Goal: Transaction & Acquisition: Subscribe to service/newsletter

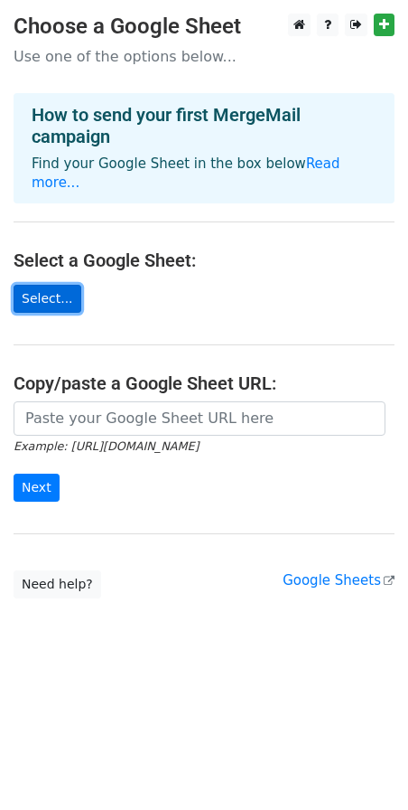
click at [49, 301] on link "Select..." at bounding box center [48, 299] width 68 height 28
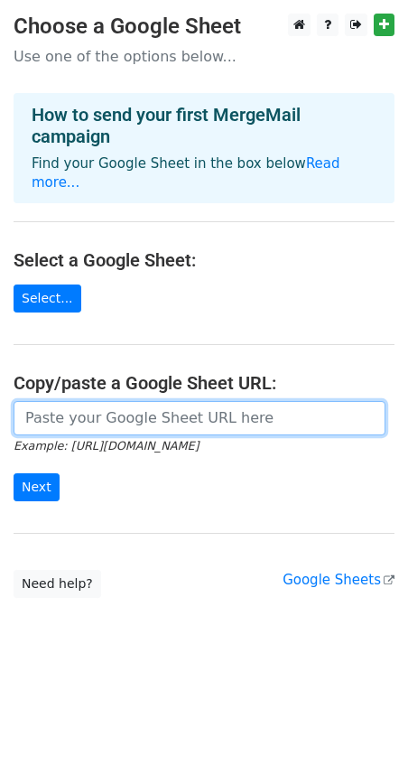
click at [62, 426] on input "url" at bounding box center [200, 418] width 372 height 34
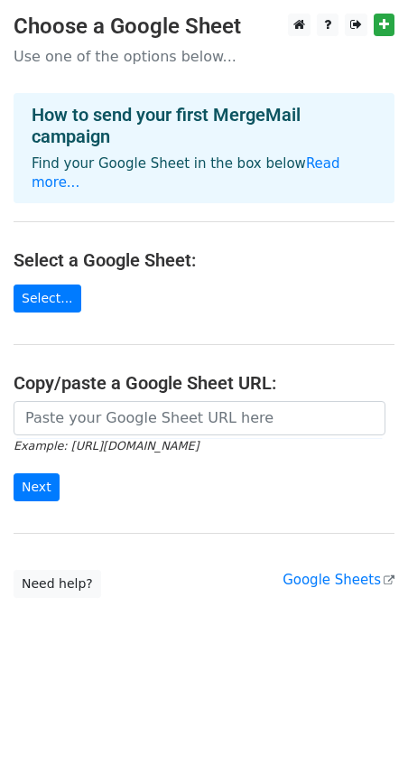
click at [156, 469] on form "Example: https://docs.google.com/spreadsheets/d/abc/edit Next" at bounding box center [204, 451] width 381 height 101
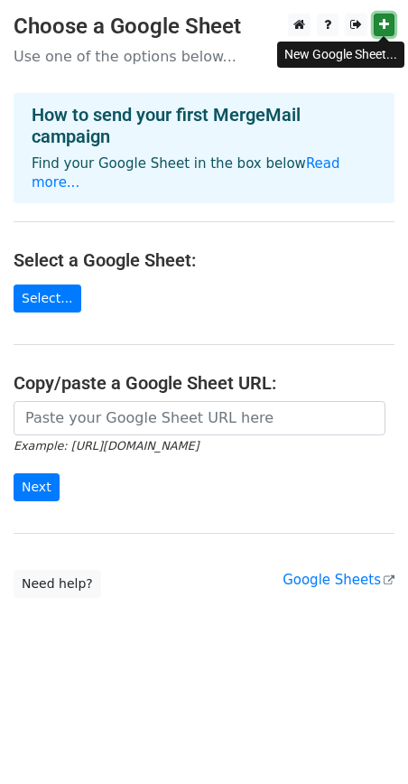
click at [381, 23] on icon at bounding box center [384, 24] width 10 height 13
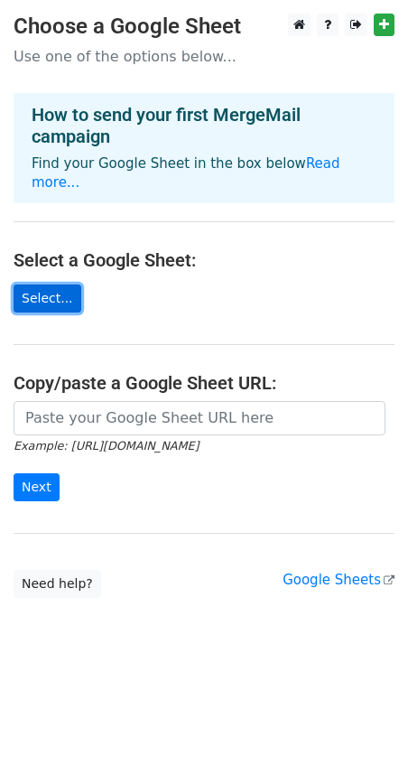
click at [50, 299] on link "Select..." at bounding box center [48, 299] width 68 height 28
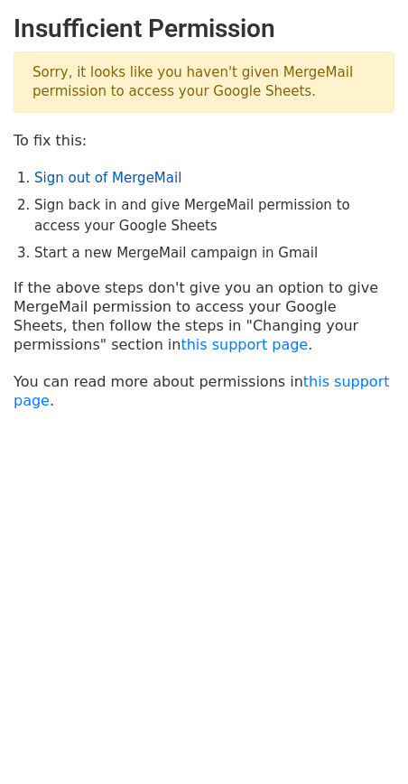
click at [68, 183] on link "Sign out of MergeMail" at bounding box center [107, 178] width 147 height 16
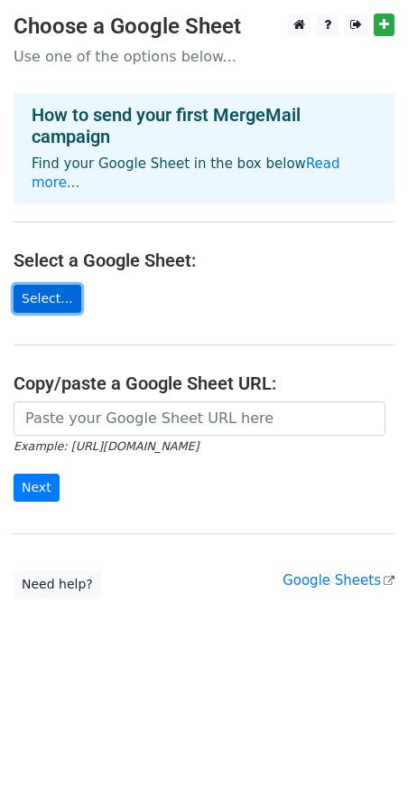
click at [61, 295] on link "Select..." at bounding box center [48, 299] width 68 height 28
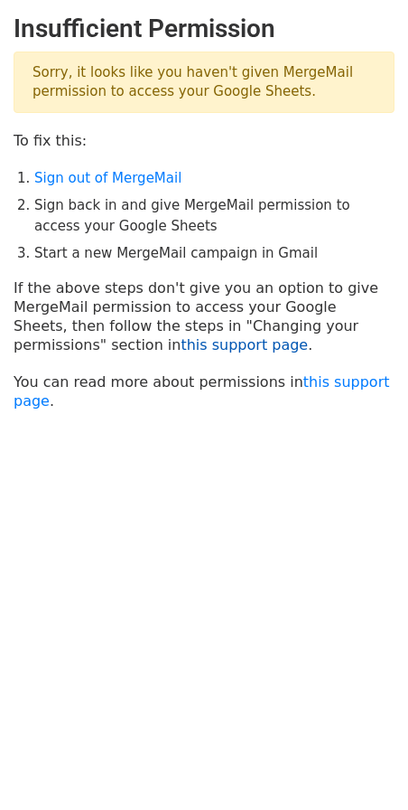
click at [181, 346] on link "this support page" at bounding box center [244, 344] width 127 height 17
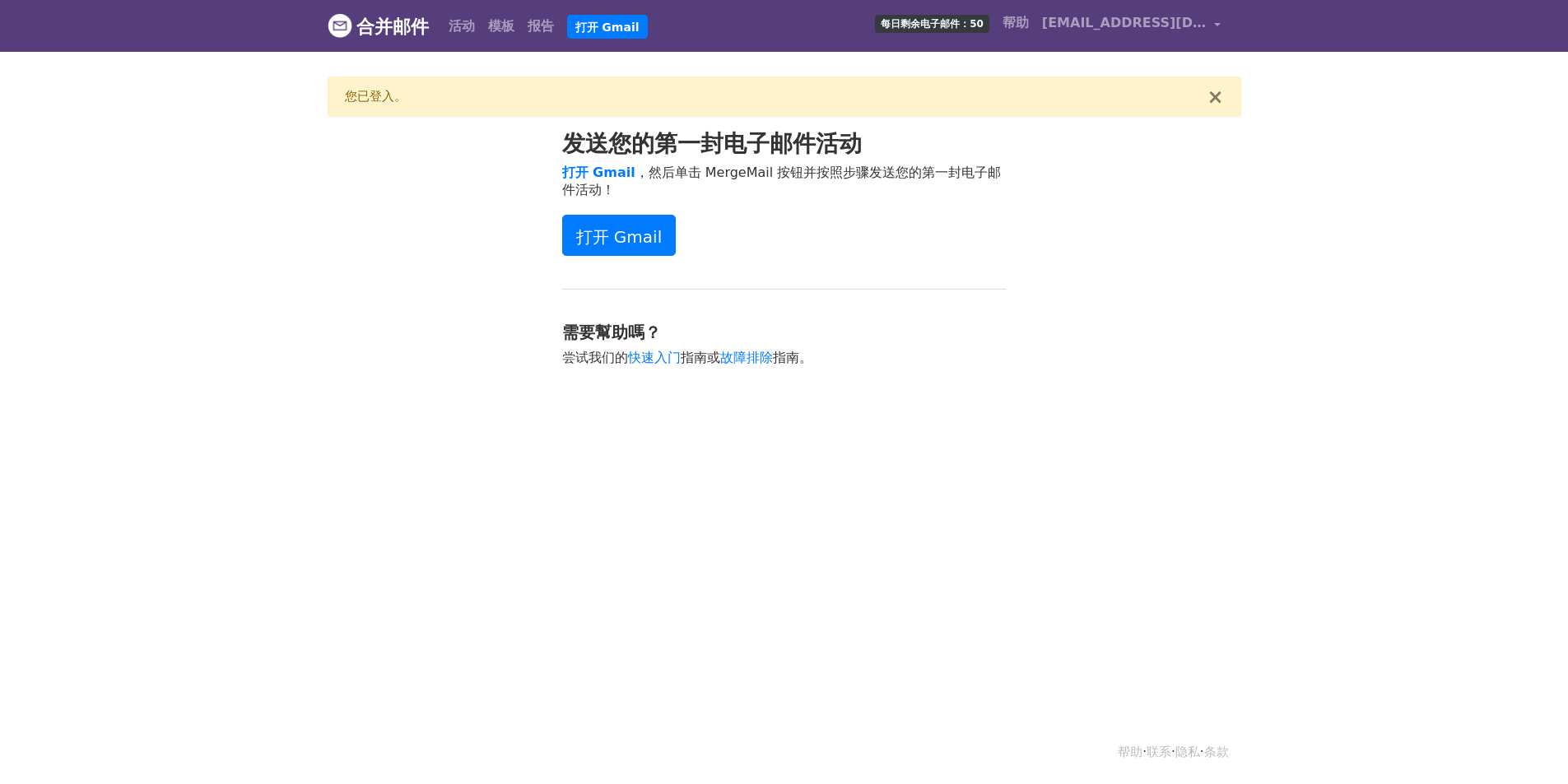
click at [1131, 218] on div "发送您的第一封电子邮件活动 打开 Gmail ，然后单击 MergeMail 按钮并按照步骤发送您的第一封电子邮件活动！ 打开 Gmail 需要幫助嗎？ 尝试…" at bounding box center [784, 257] width 938 height 253
click at [1214, 25] on link "vanhuongt725@gmail.com" at bounding box center [1132, 25] width 192 height 38
click at [1140, 175] on font "登出" at bounding box center [1129, 172] width 26 height 15
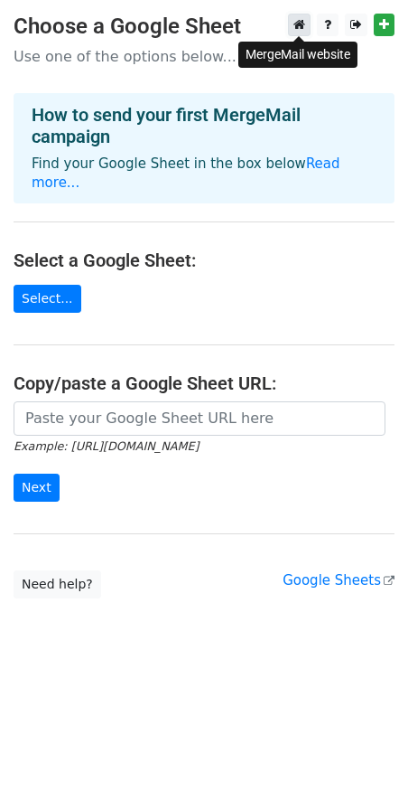
click at [294, 23] on icon at bounding box center [300, 24] width 12 height 13
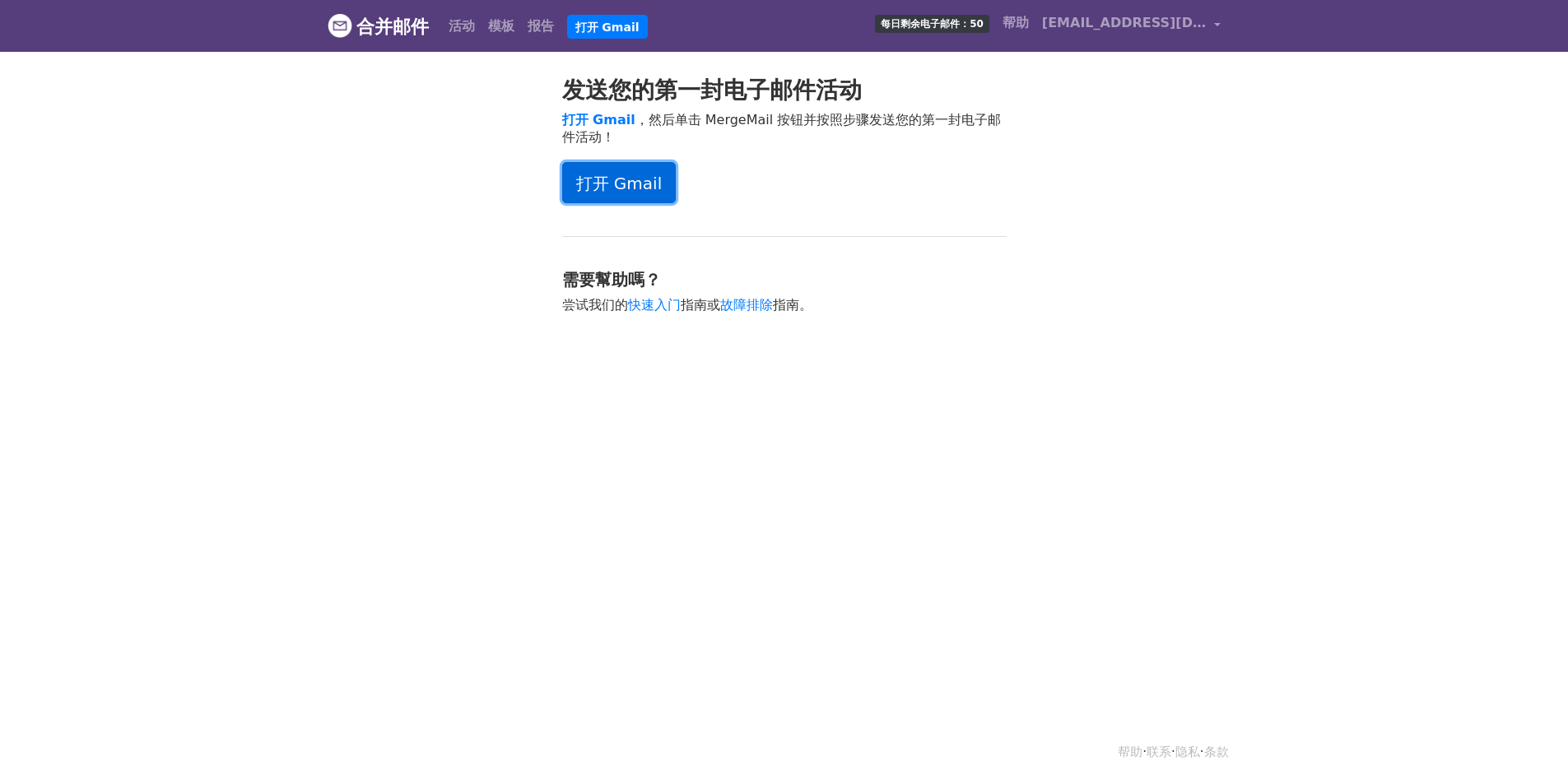
click at [630, 190] on font "打开 Gmail" at bounding box center [619, 184] width 87 height 20
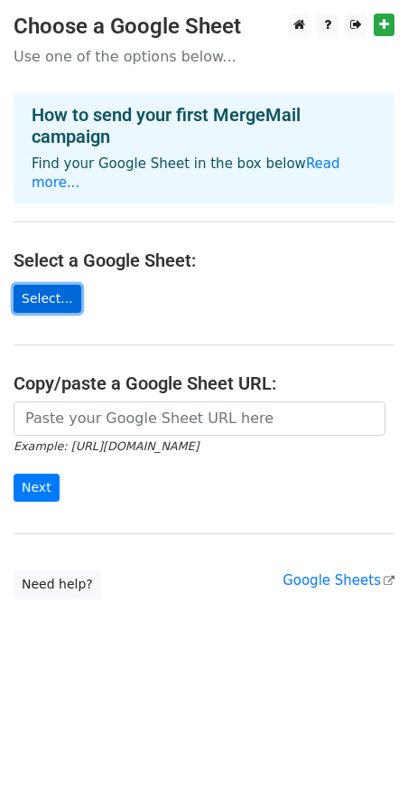
click at [53, 294] on link "Select..." at bounding box center [48, 299] width 68 height 28
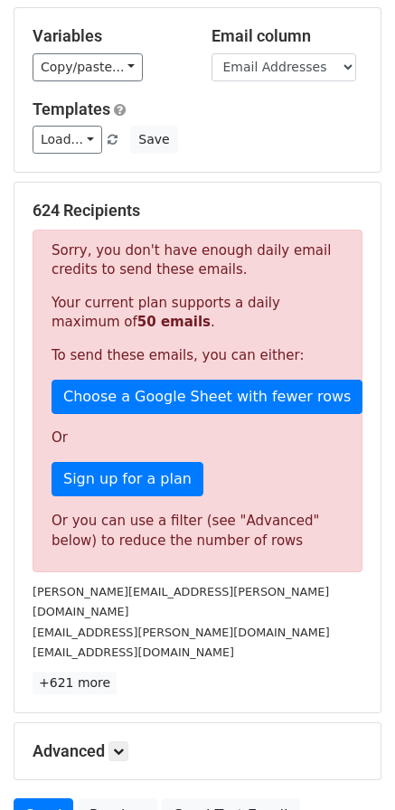
scroll to position [181, 0]
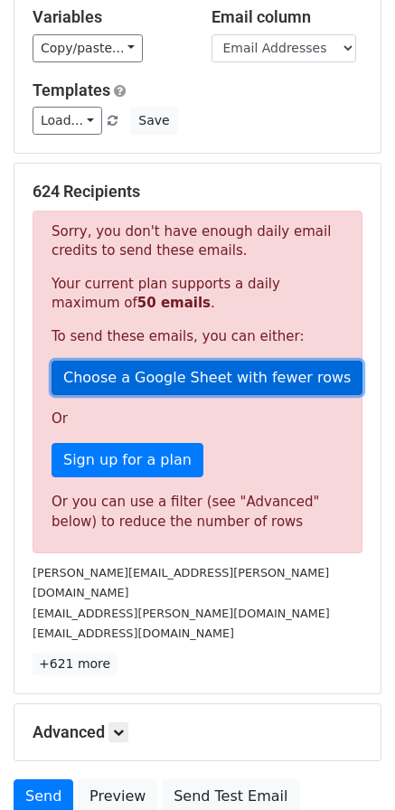
click at [201, 379] on link "Choose a Google Sheet with fewer rows" at bounding box center [206, 377] width 311 height 34
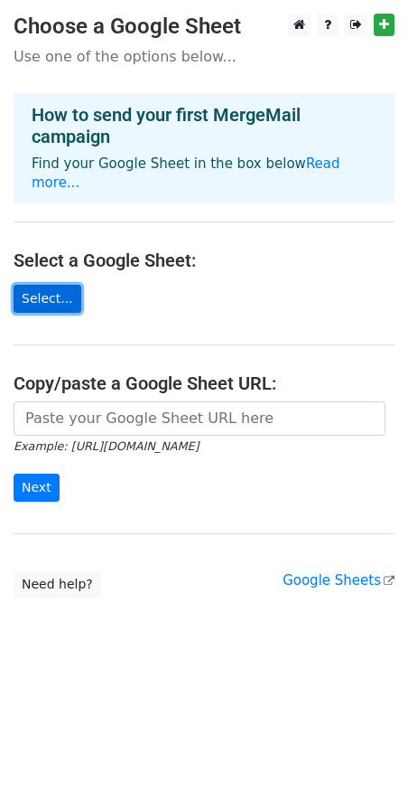
click at [47, 306] on link "Select..." at bounding box center [48, 299] width 68 height 28
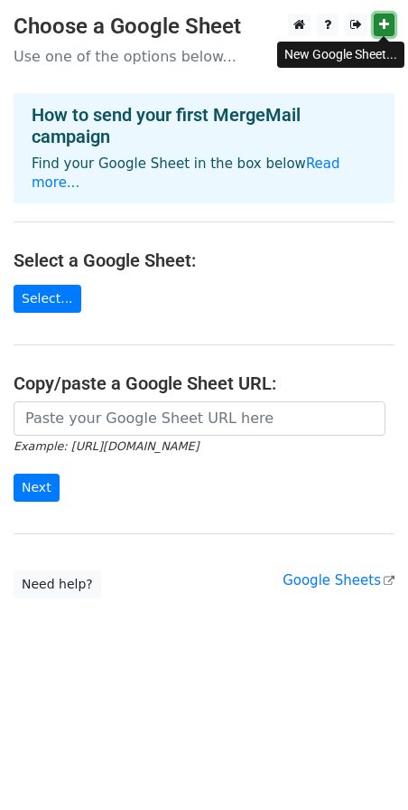
click at [380, 28] on icon at bounding box center [384, 24] width 10 height 13
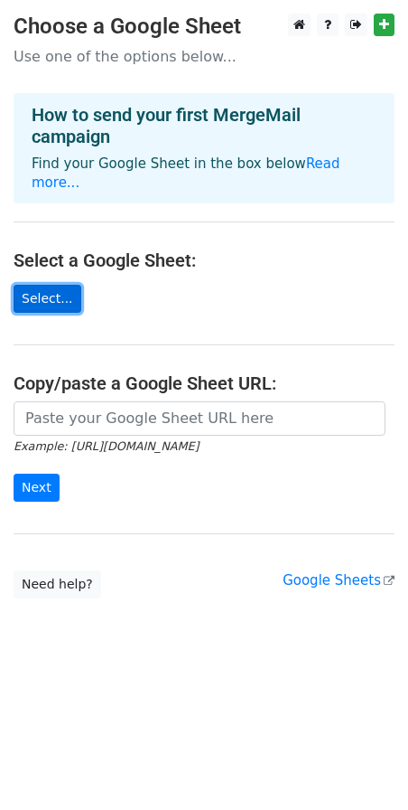
click at [56, 300] on link "Select..." at bounding box center [48, 299] width 68 height 28
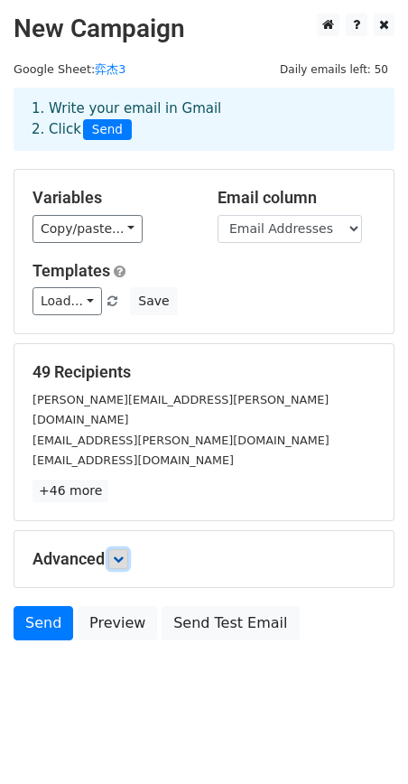
click at [121, 554] on icon at bounding box center [118, 559] width 11 height 11
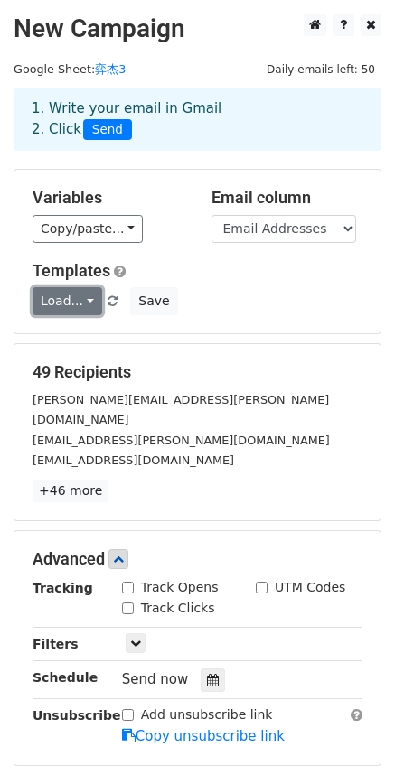
click at [80, 301] on link "Load..." at bounding box center [68, 301] width 70 height 28
click at [260, 286] on div "Templates Load... No templates saved Save" at bounding box center [197, 288] width 357 height 55
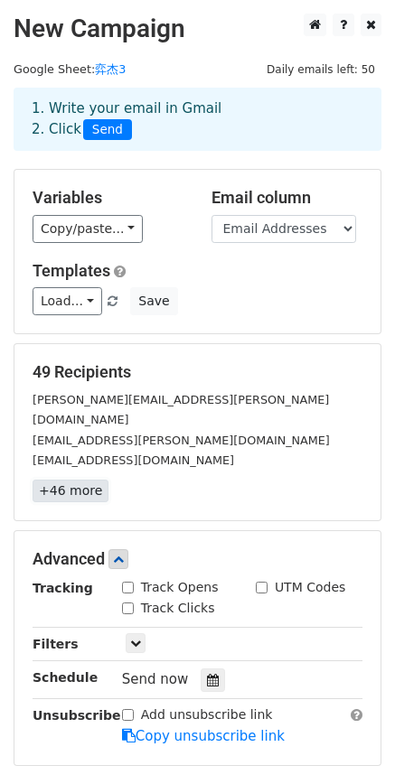
click at [78, 480] on link "+46 more" at bounding box center [71, 491] width 76 height 23
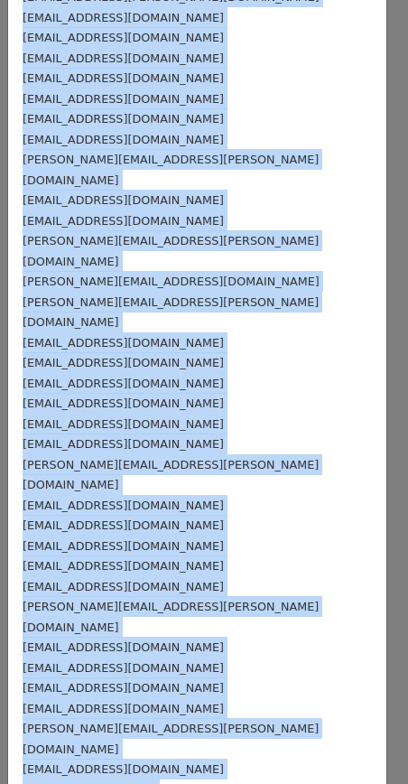
scroll to position [376, 0]
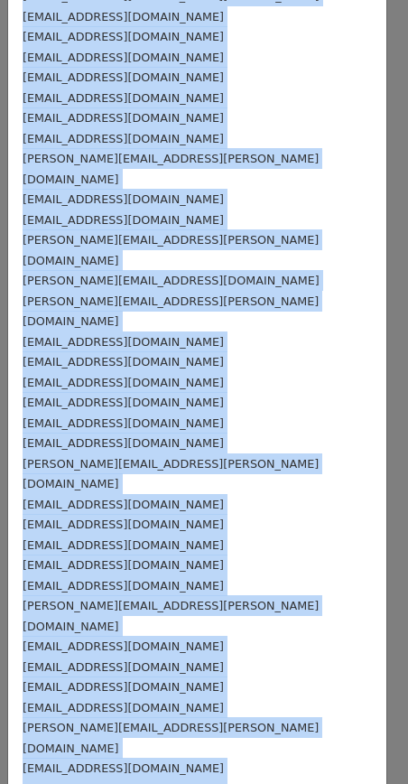
drag, startPoint x: 23, startPoint y: 108, endPoint x: 180, endPoint y: 681, distance: 594.6
click at [180, 681] on div "stephen@wiza.co shiv@grewal.email rsomesh@gmail.com tmiddleton333@gmail.com dan…" at bounding box center [197, 280] width 379 height 1188
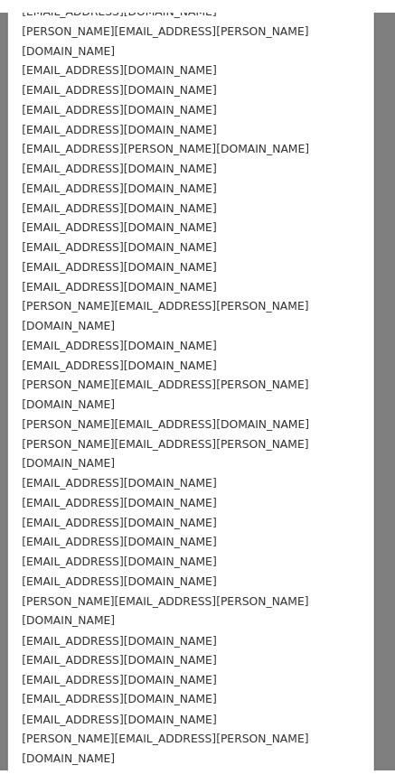
scroll to position [0, 0]
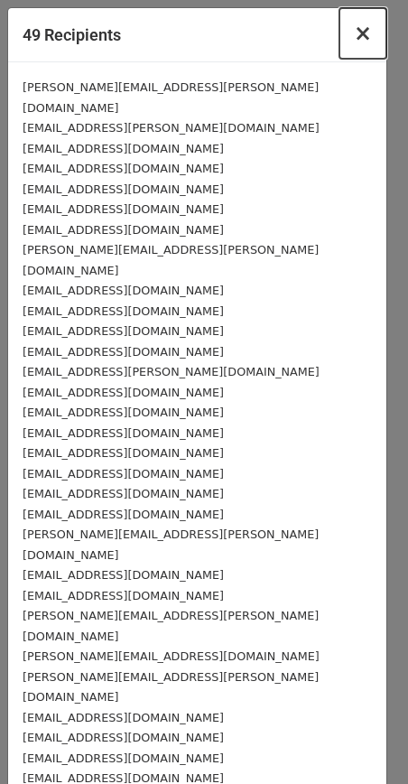
click at [354, 39] on span "×" at bounding box center [363, 33] width 18 height 25
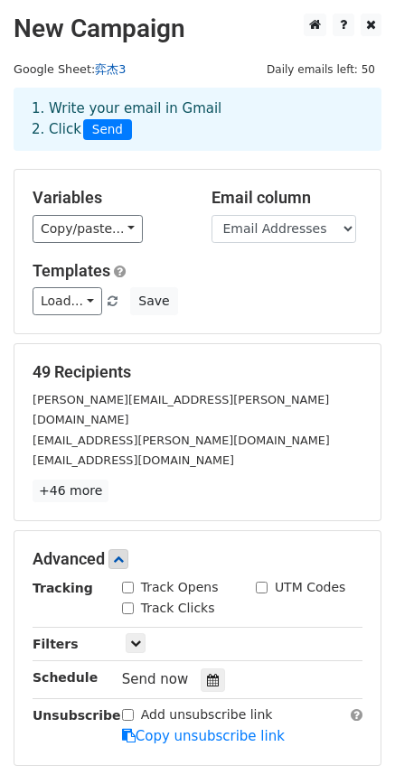
click at [107, 71] on link "弈杰3" at bounding box center [110, 69] width 31 height 14
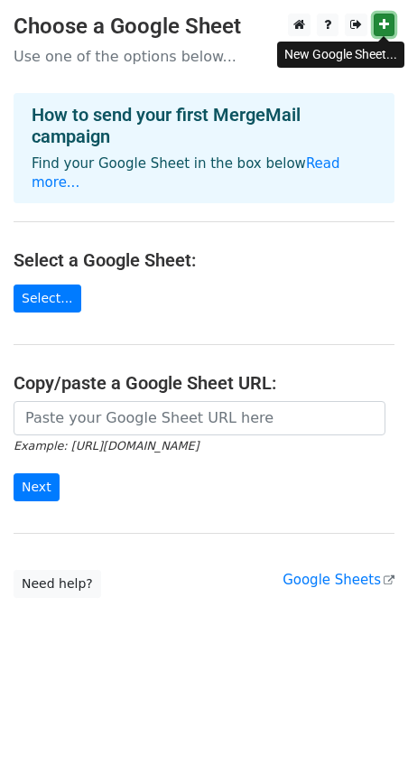
click at [389, 27] on icon at bounding box center [384, 24] width 10 height 13
click at [50, 296] on link "Select..." at bounding box center [48, 299] width 68 height 28
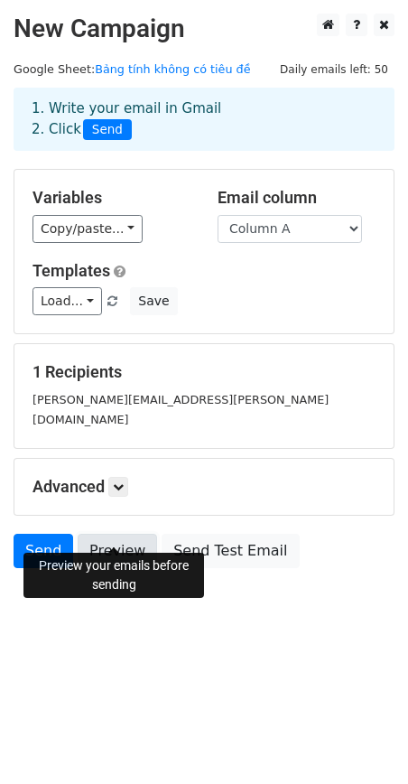
click at [104, 534] on link "Preview" at bounding box center [118, 551] width 80 height 34
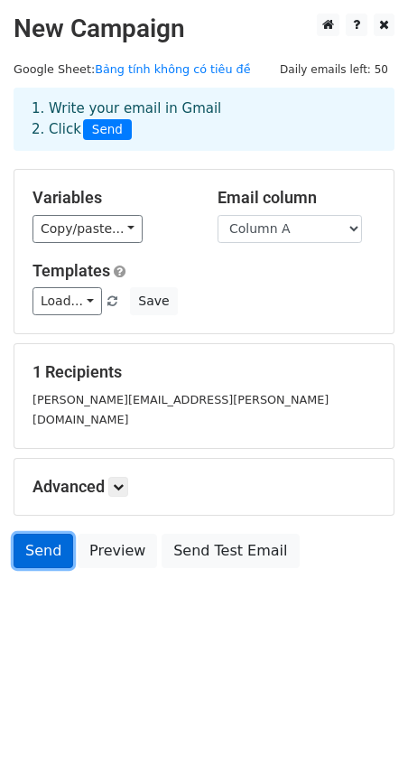
click at [51, 535] on link "Send" at bounding box center [44, 551] width 60 height 34
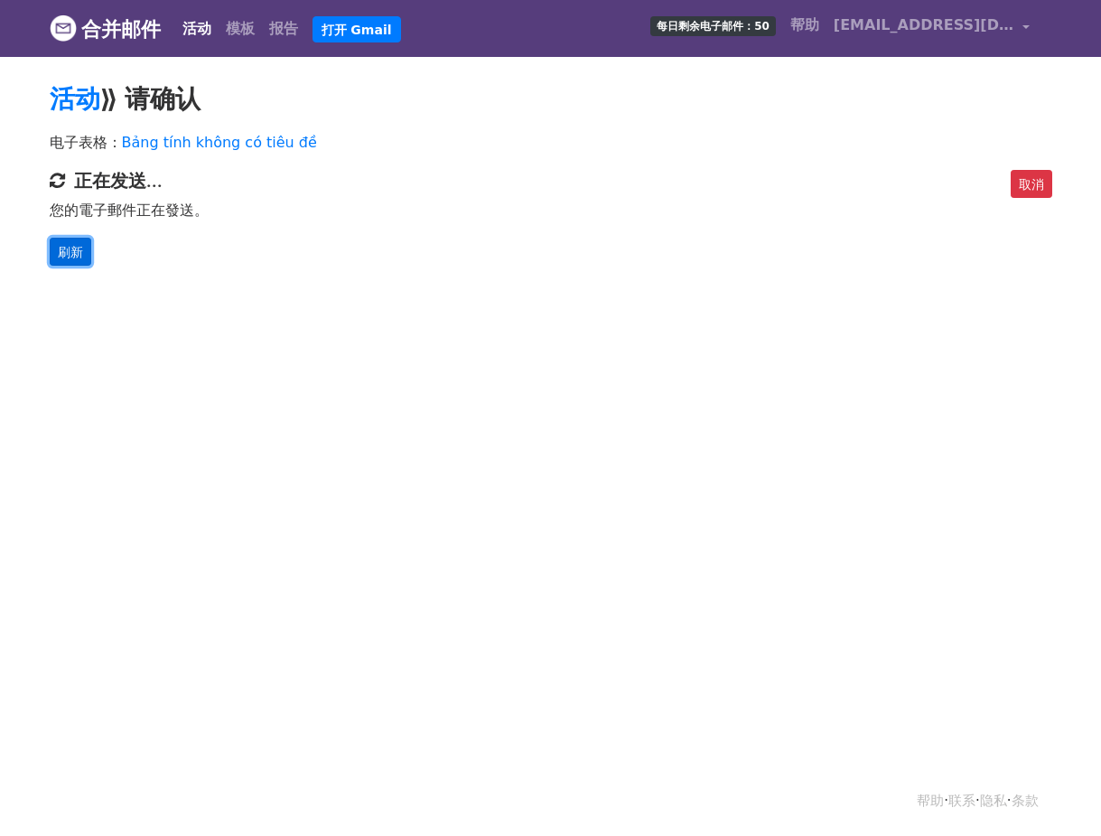
click at [68, 248] on font "刷新" at bounding box center [70, 251] width 25 height 14
click at [75, 252] on font "刷新" at bounding box center [70, 251] width 25 height 14
click at [75, 253] on font "刷新" at bounding box center [70, 251] width 25 height 14
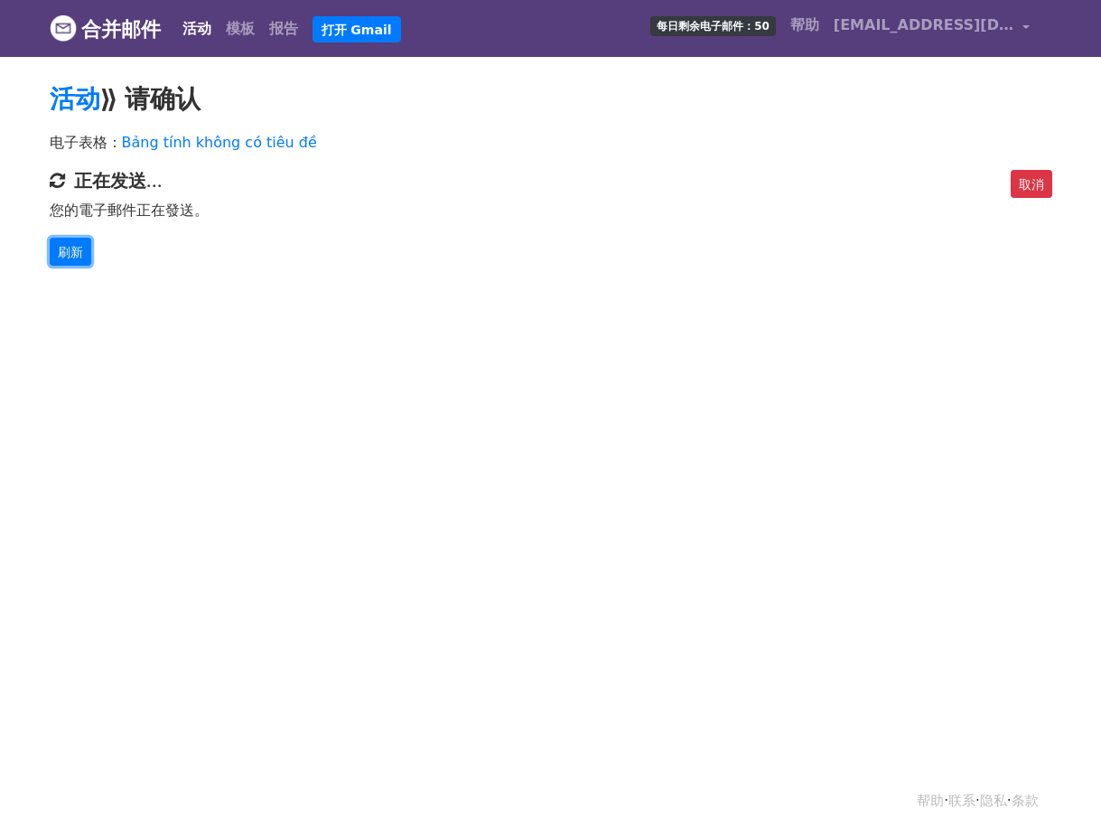
click at [75, 253] on font "刷新" at bounding box center [70, 251] width 25 height 14
click at [528, 435] on html "合并邮件 活动 模板 报告 打开 Gmail 每日剩余电子邮件：50 帮助 vanhuongt725@gmail.com 帐户 取消订阅 集成 通知设置 登出…" at bounding box center [550, 418] width 1101 height 836
click at [67, 252] on font "刷新" at bounding box center [70, 251] width 25 height 14
click at [243, 34] on font "模板" at bounding box center [240, 28] width 29 height 17
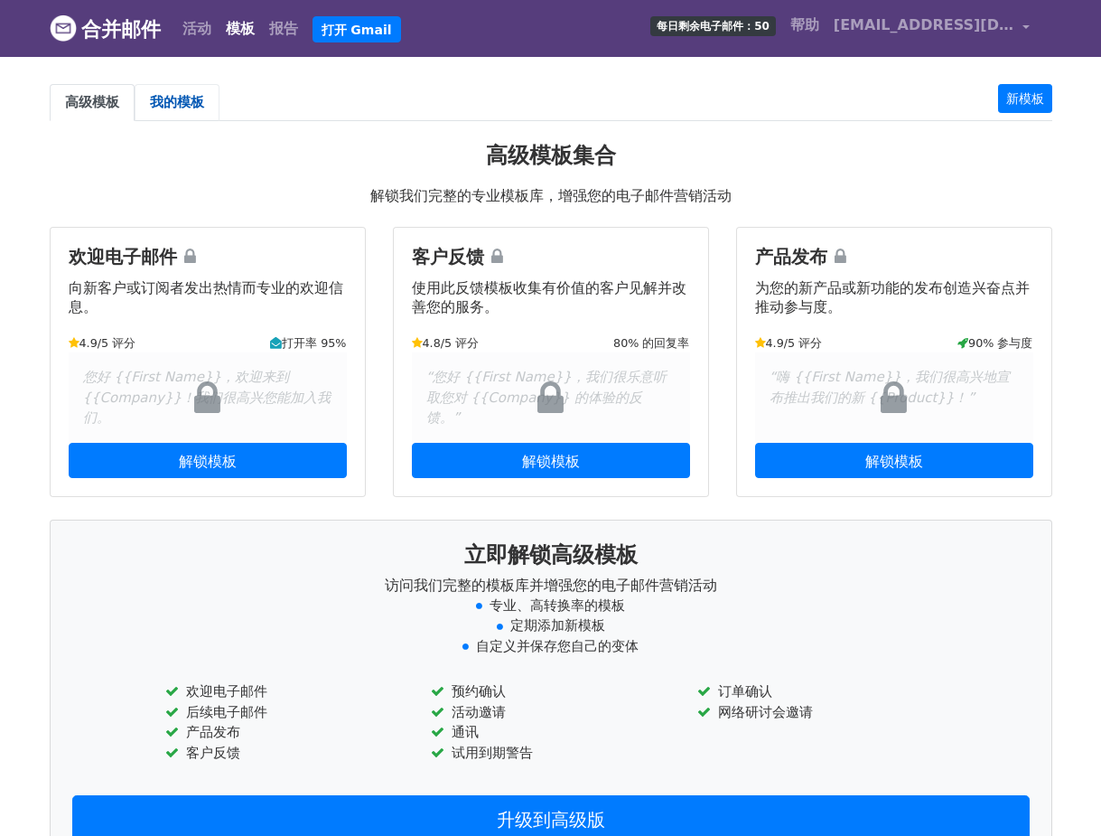
click at [186, 98] on font "我的模板" at bounding box center [177, 102] width 54 height 16
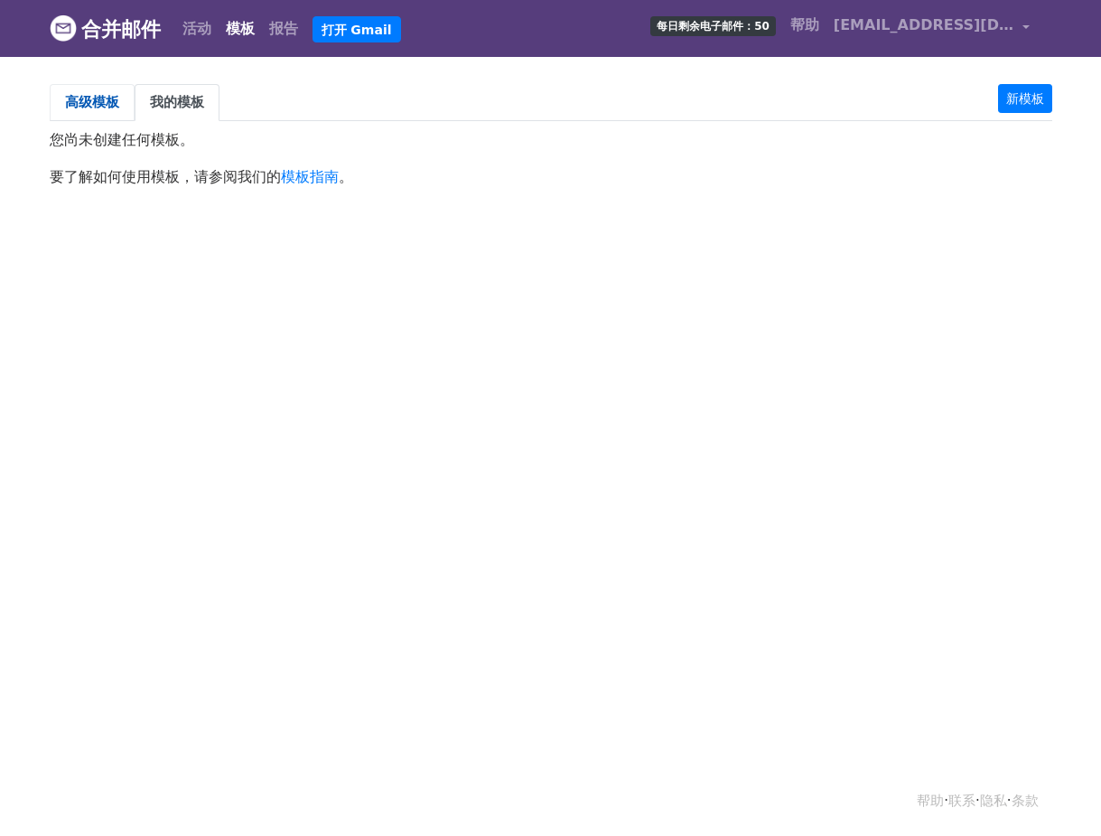
click at [87, 94] on font "高级模板" at bounding box center [92, 102] width 54 height 16
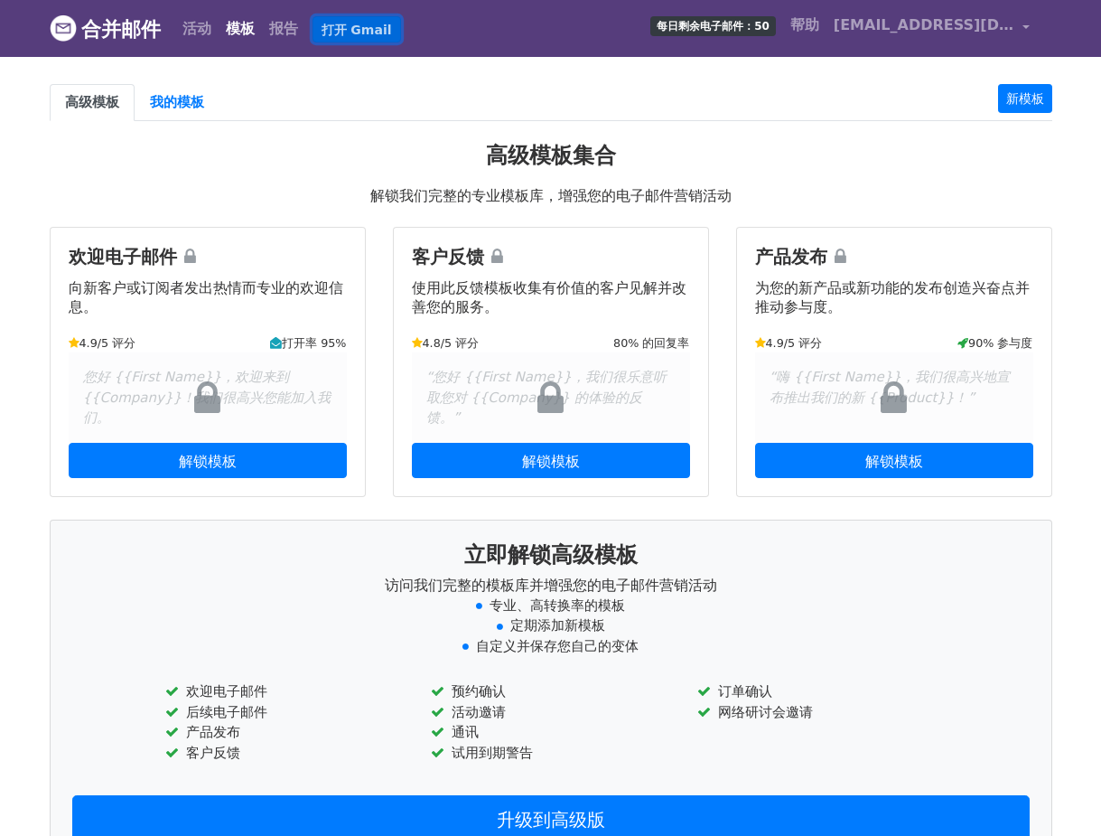
click at [379, 32] on font "打开 Gmail" at bounding box center [357, 29] width 70 height 14
click at [208, 32] on font "活动" at bounding box center [197, 28] width 29 height 17
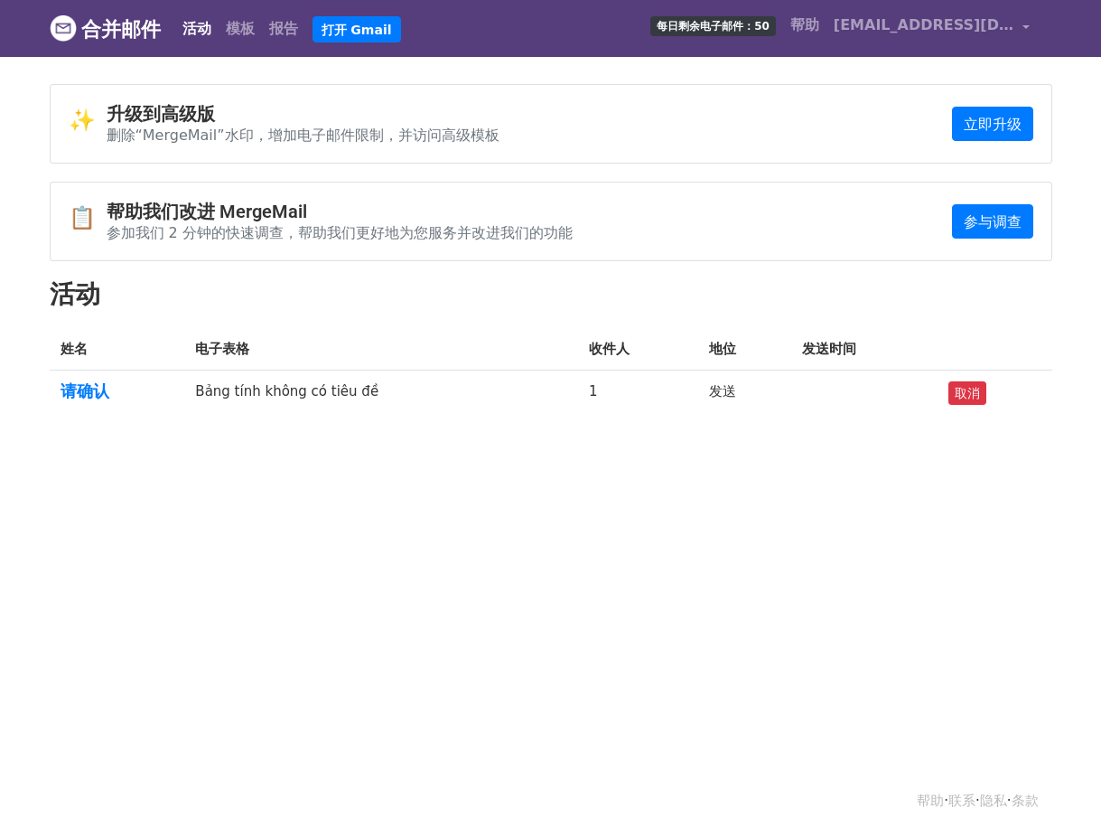
click at [123, 39] on font "合并邮件" at bounding box center [121, 29] width 80 height 23
click at [83, 390] on font "请确认" at bounding box center [85, 390] width 49 height 19
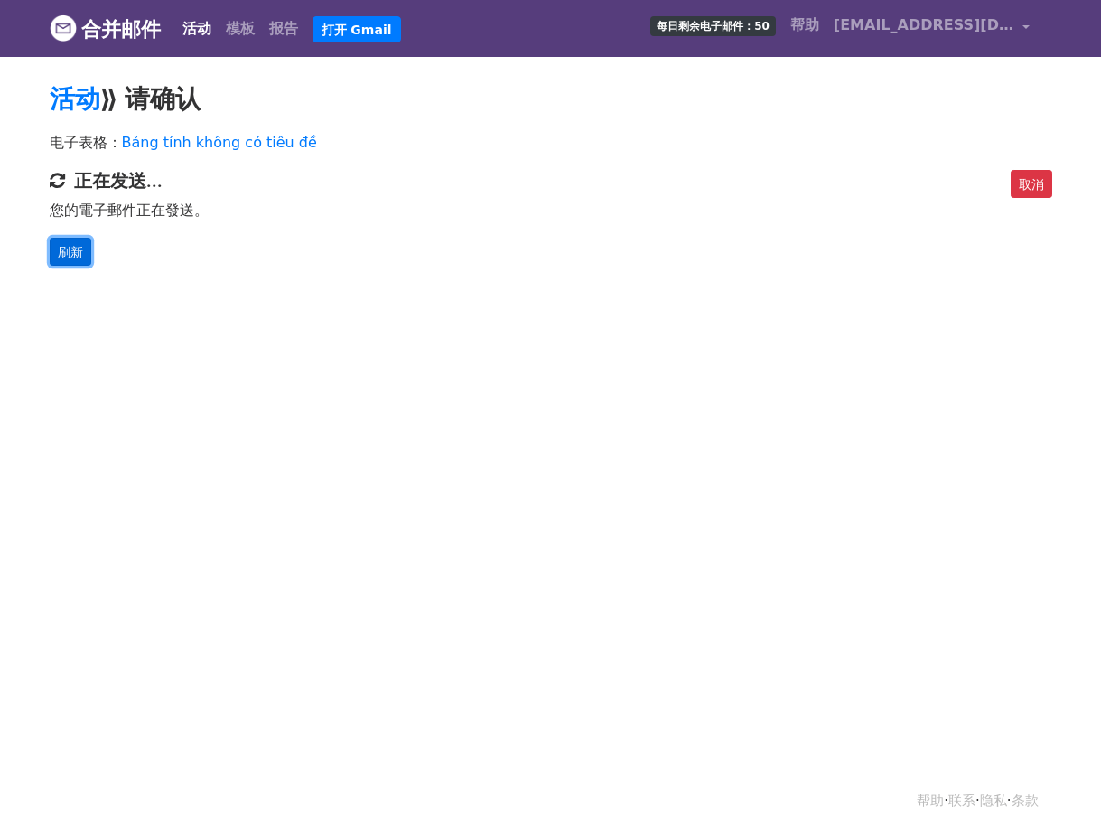
click at [76, 248] on font "刷新" at bounding box center [70, 251] width 25 height 14
click at [1025, 189] on font "取消" at bounding box center [1031, 183] width 25 height 14
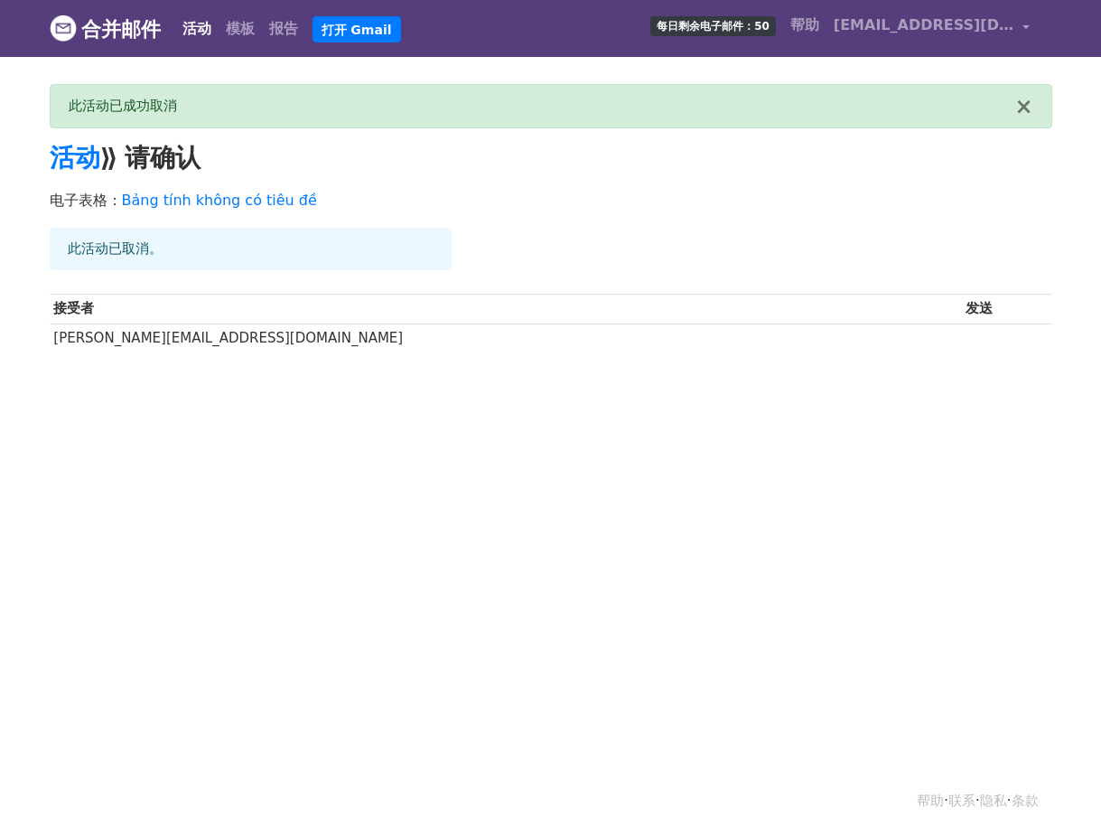
click at [503, 398] on body "合并邮件 活动 模板 报告 打开 Gmail 每日剩余电子邮件：50 帮助 vanhuongt725@gmail.com 帐户 取消订阅 集成 通知设置 登出…" at bounding box center [550, 220] width 1101 height 440
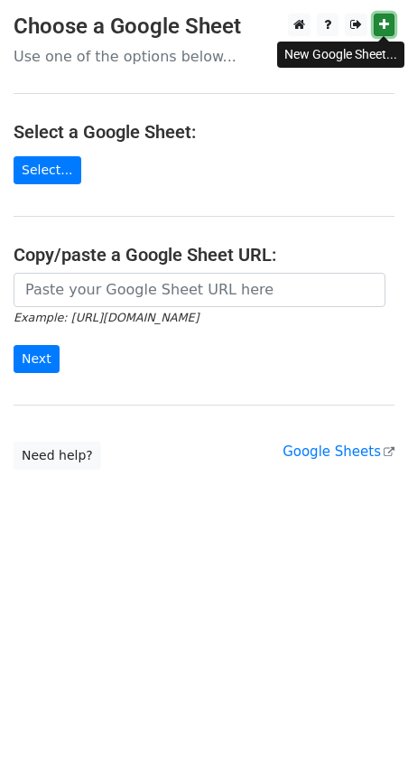
click at [390, 14] on link at bounding box center [384, 25] width 21 height 23
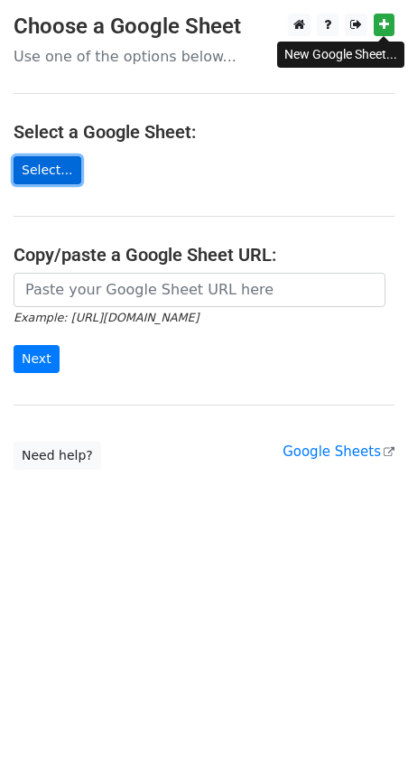
click at [39, 178] on link "Select..." at bounding box center [48, 170] width 68 height 28
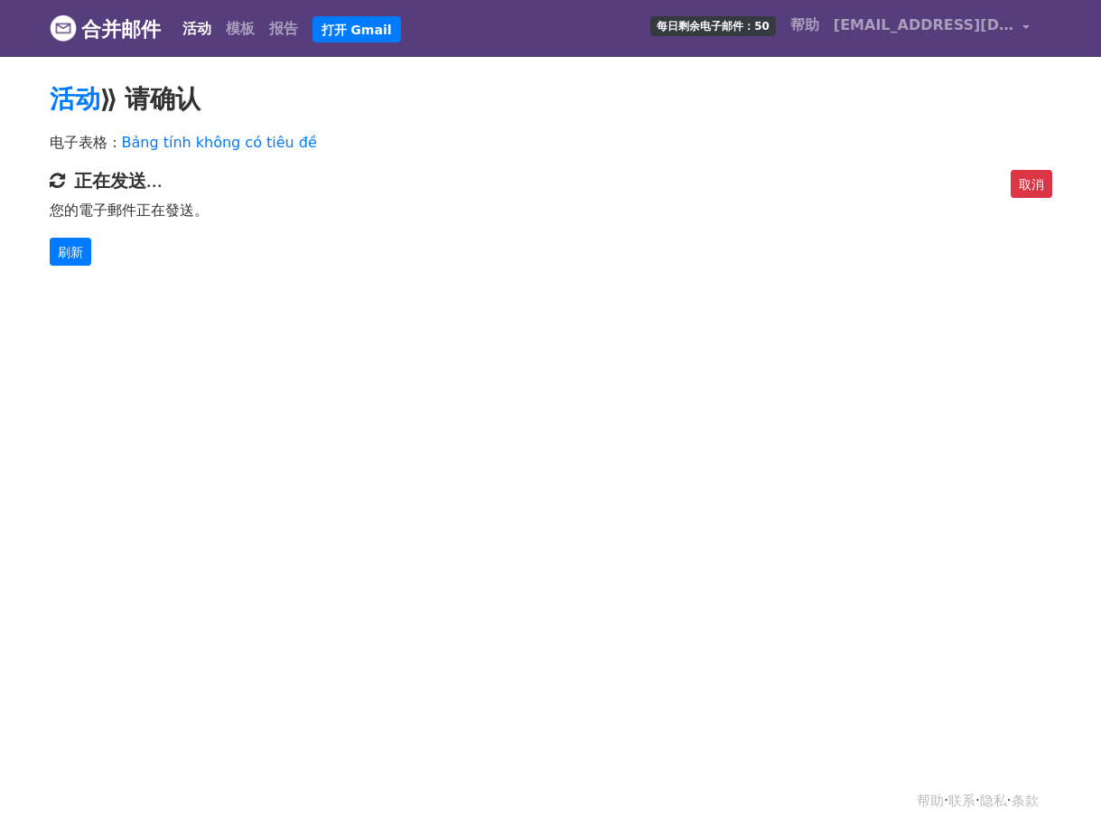
click at [514, 431] on html "合并邮件 活动 模板 报告 打开 Gmail 每日剩余电子邮件：50 帮助 vanhuongt725@gmail.com 帐户 取消订阅 集成 通知设置 登出…" at bounding box center [550, 418] width 1101 height 836
click at [294, 282] on body "合并邮件 活动 模板 报告 打开 Gmail 每日剩余电子邮件：50 帮助 vanhuongt725@gmail.com 帐户 取消订阅 集成 通知设置 登出…" at bounding box center [550, 169] width 1101 height 338
click at [81, 245] on font "刷新" at bounding box center [70, 251] width 25 height 14
click at [80, 248] on font "刷新" at bounding box center [70, 251] width 25 height 14
click at [291, 34] on font "报告" at bounding box center [283, 28] width 29 height 17
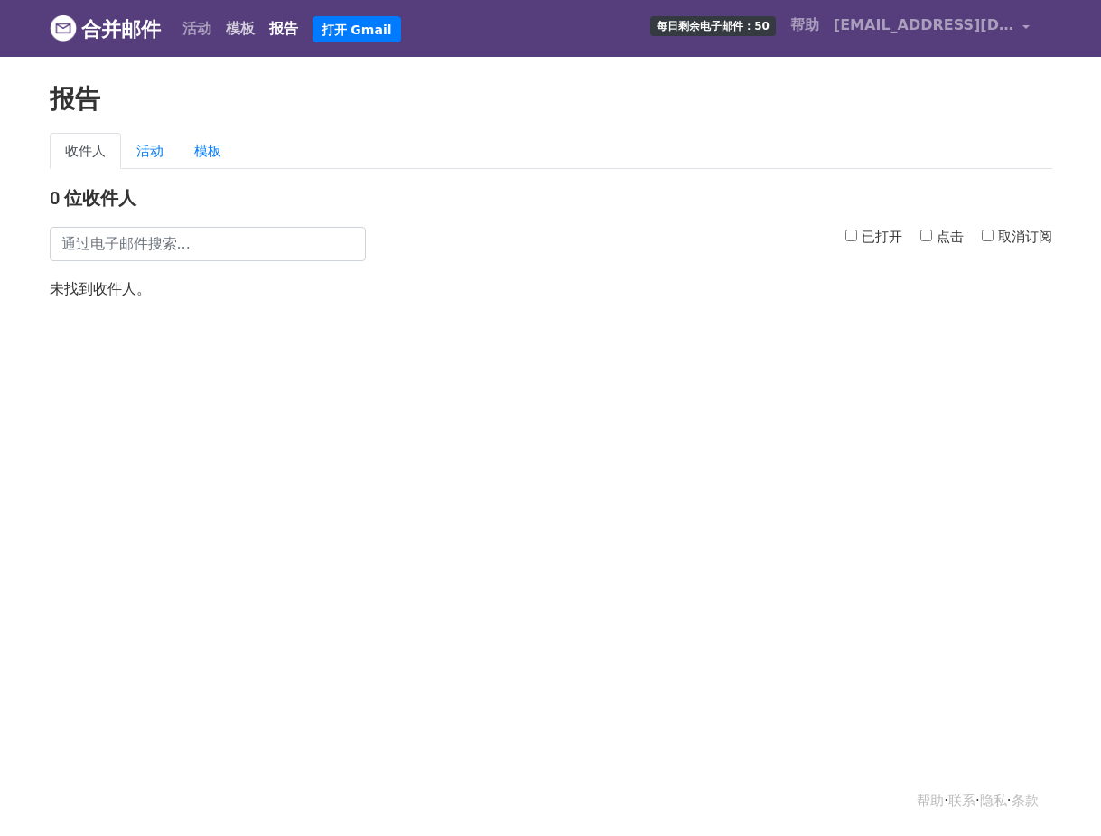
click at [248, 40] on link "模板" at bounding box center [240, 29] width 43 height 36
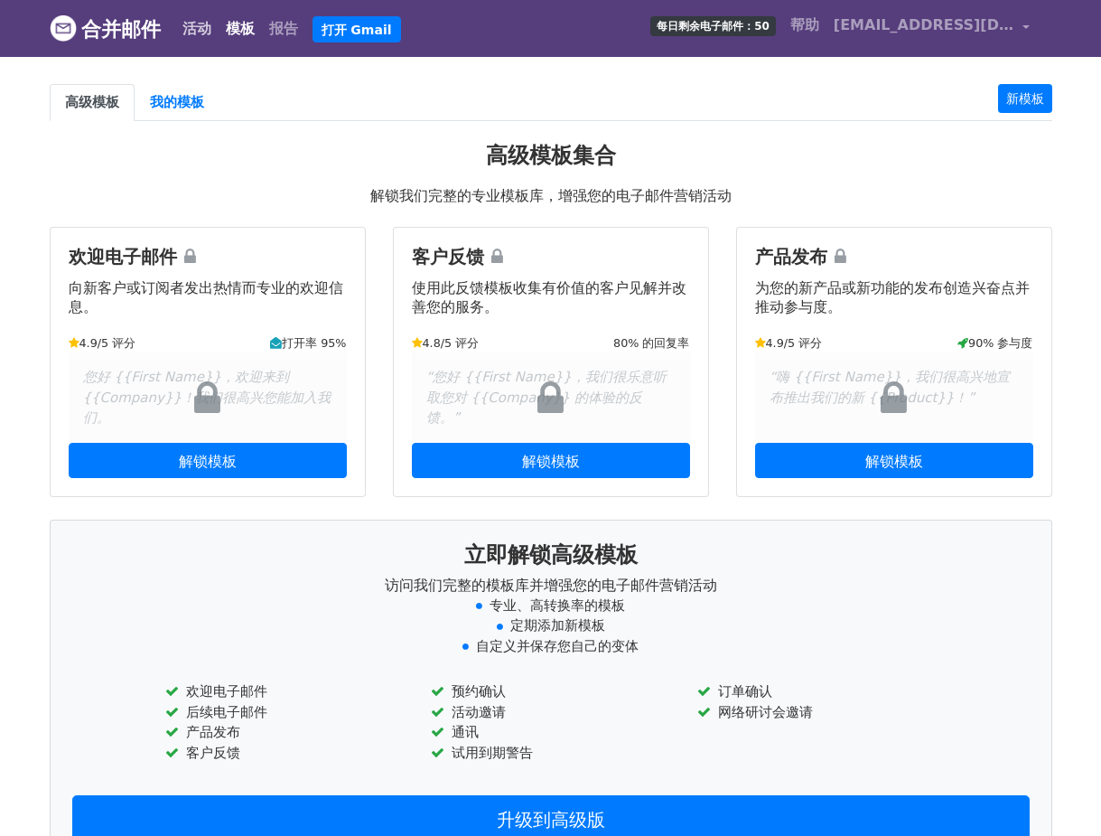
click at [211, 38] on link "活动" at bounding box center [196, 29] width 43 height 36
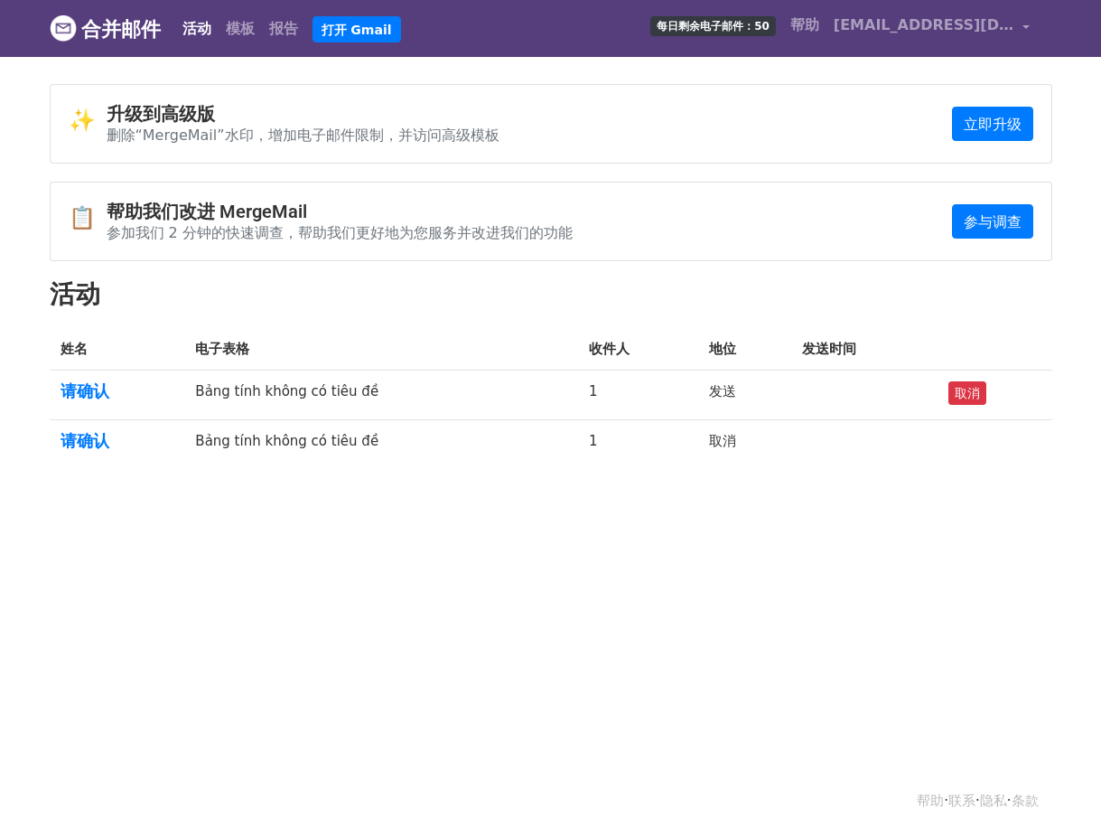
scroll to position [3, 0]
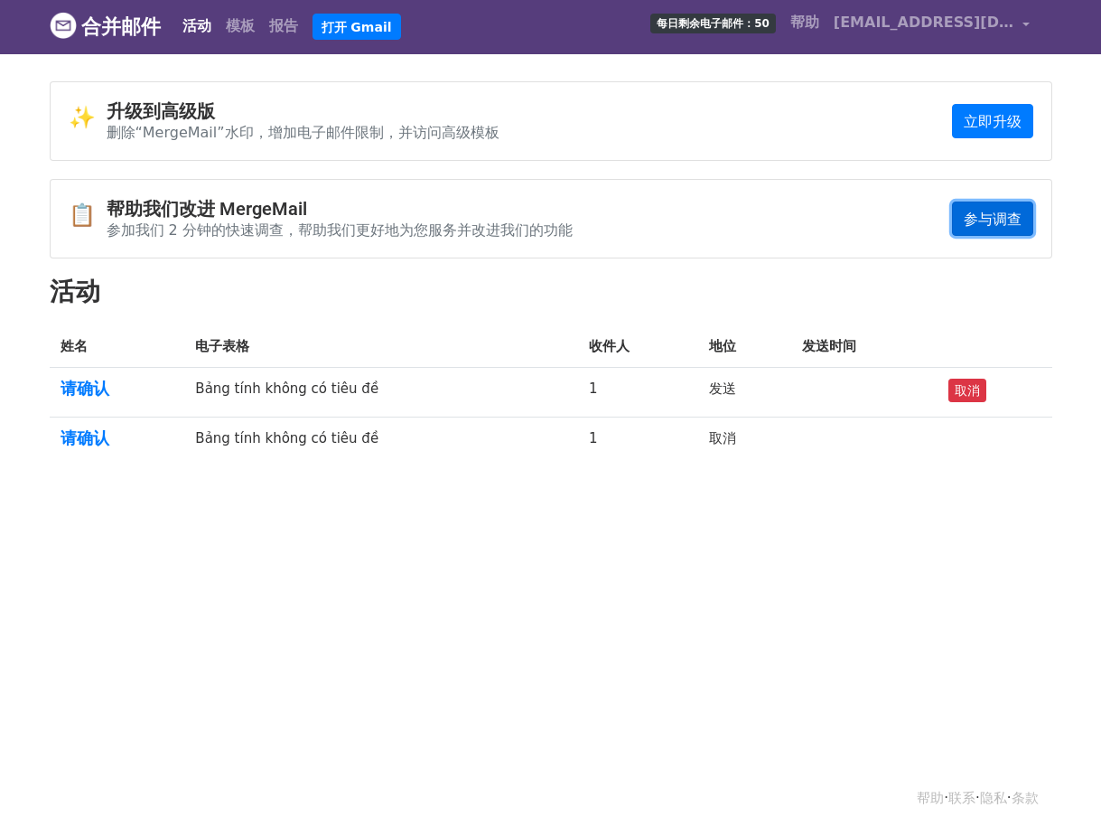
click at [995, 229] on link "参与调查" at bounding box center [992, 218] width 81 height 35
click at [688, 24] on font "每日剩余电子邮件：50" at bounding box center [713, 23] width 113 height 13
click at [983, 117] on font "立即升级" at bounding box center [993, 120] width 58 height 17
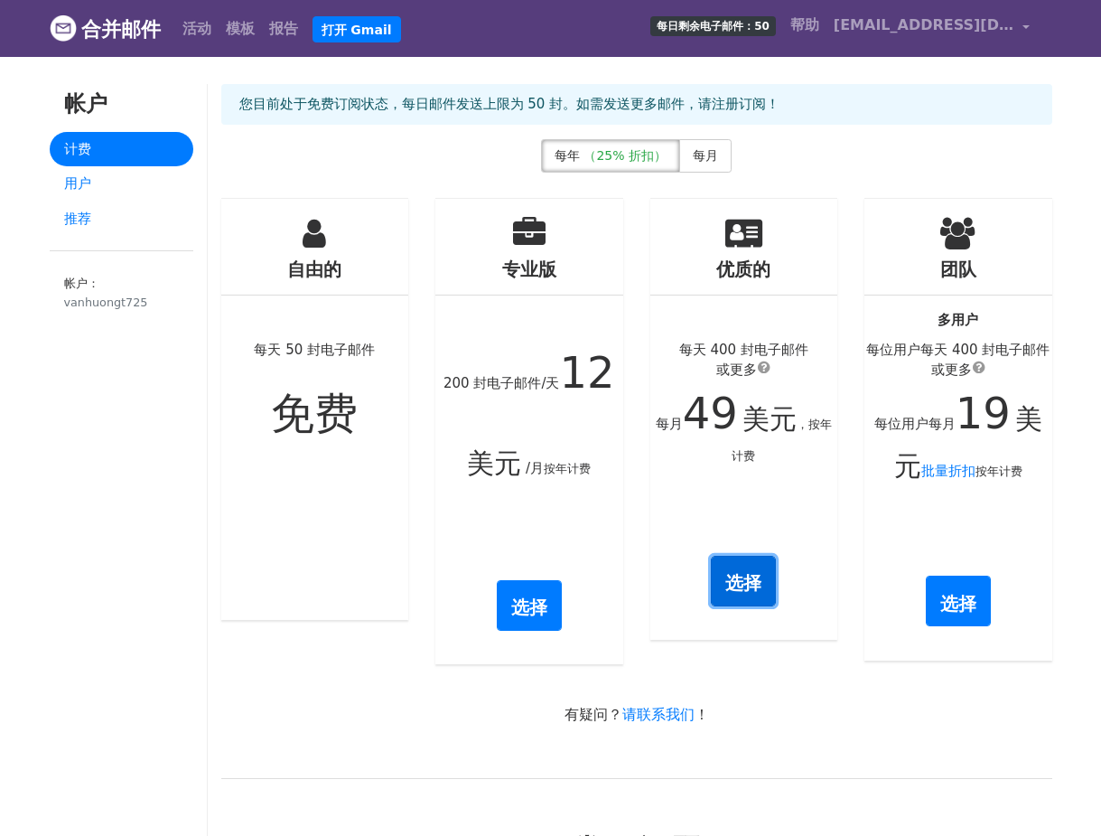
click at [740, 579] on font "选择" at bounding box center [744, 583] width 36 height 22
click at [518, 607] on font "选择" at bounding box center [529, 607] width 36 height 22
click at [698, 154] on font "每月" at bounding box center [705, 155] width 25 height 14
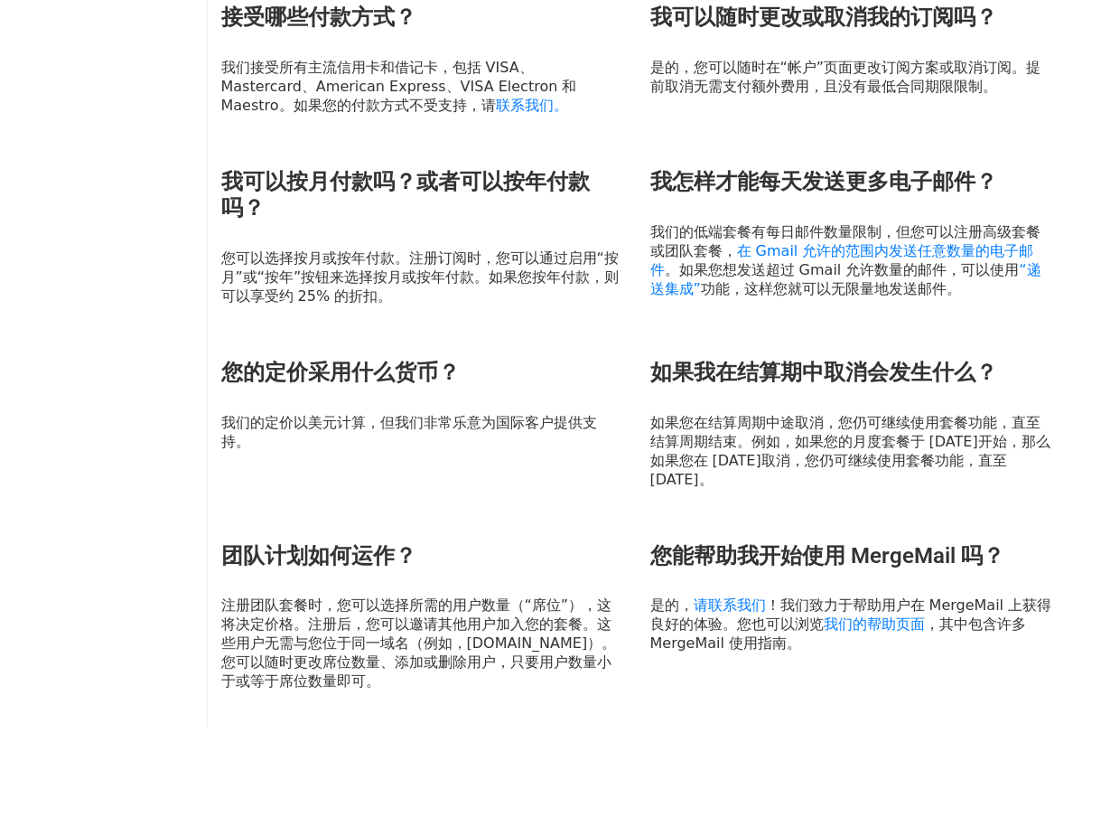
scroll to position [959, 0]
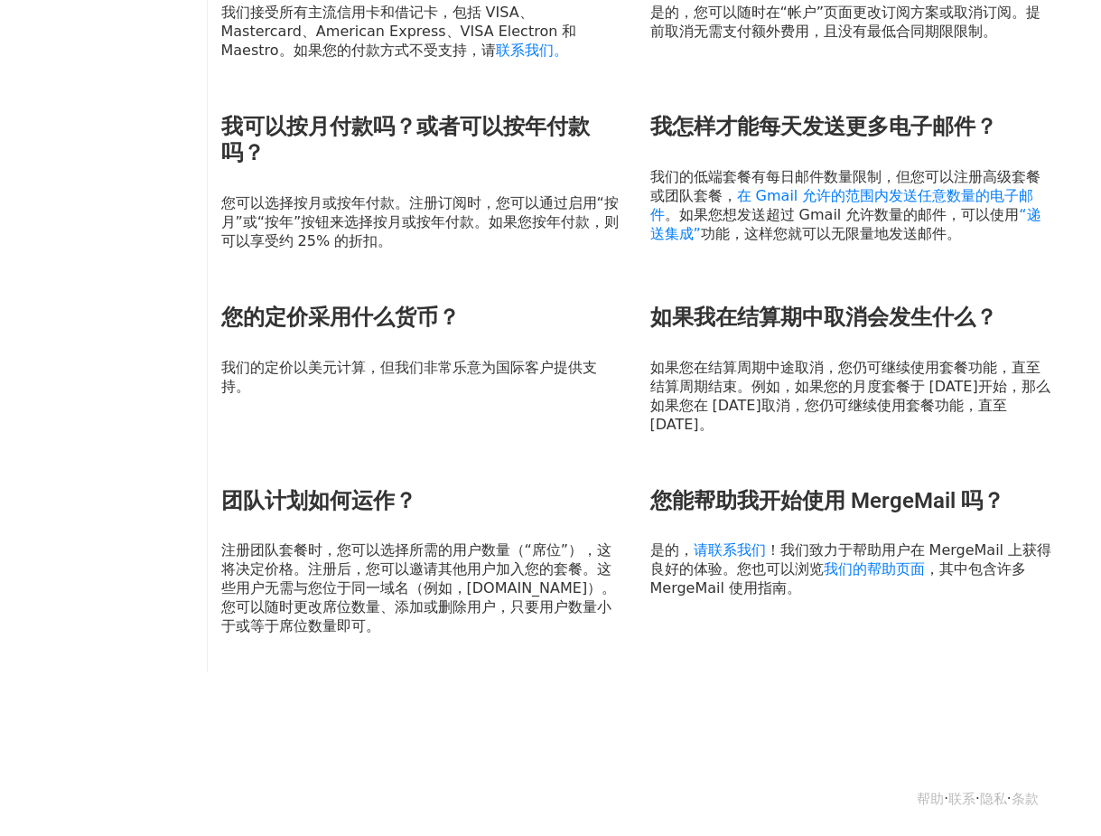
click at [628, 446] on div "接受哪些付款方式？ 我们接受所有主流信用卡和借记卡，包括 VISA、Mastercard、American Express、VISA Electron 和 M…" at bounding box center [637, 319] width 858 height 740
click at [734, 556] on font "请联系我们" at bounding box center [730, 549] width 72 height 17
click at [730, 552] on font "请联系我们" at bounding box center [730, 549] width 72 height 17
click at [745, 557] on font "请联系我们" at bounding box center [730, 549] width 72 height 17
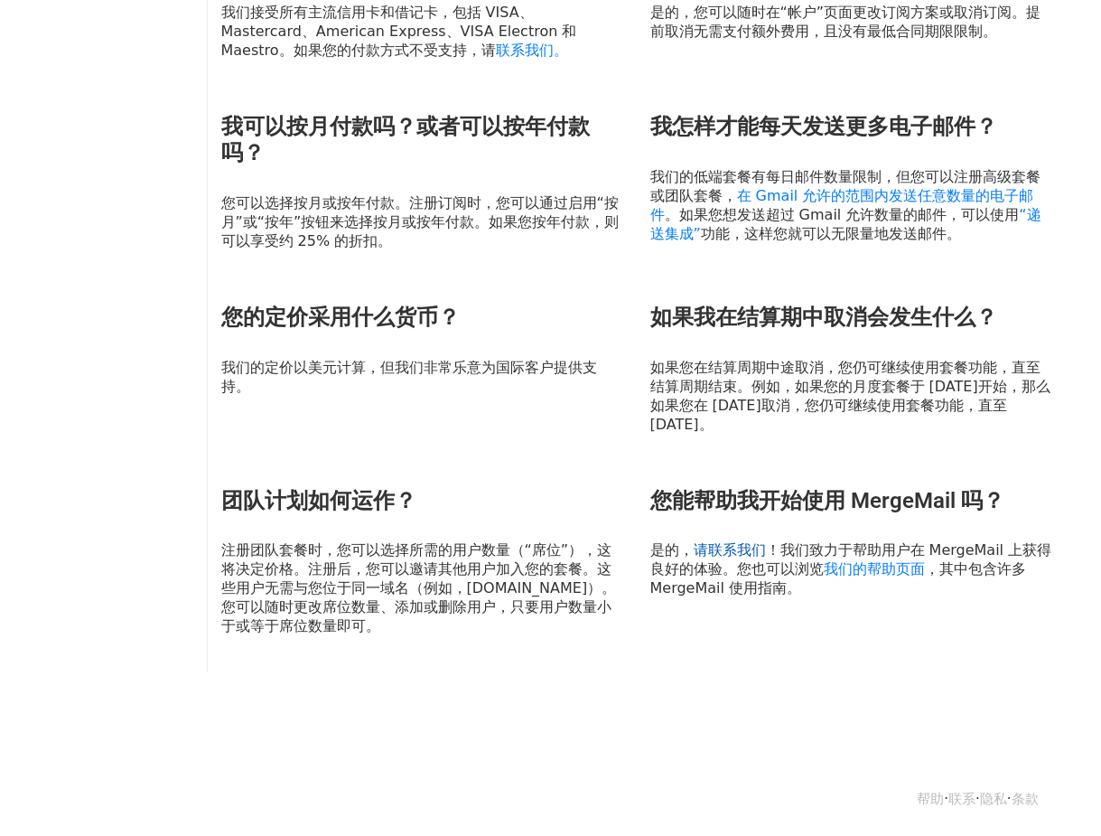
click at [746, 546] on font "请联系我们" at bounding box center [730, 549] width 72 height 17
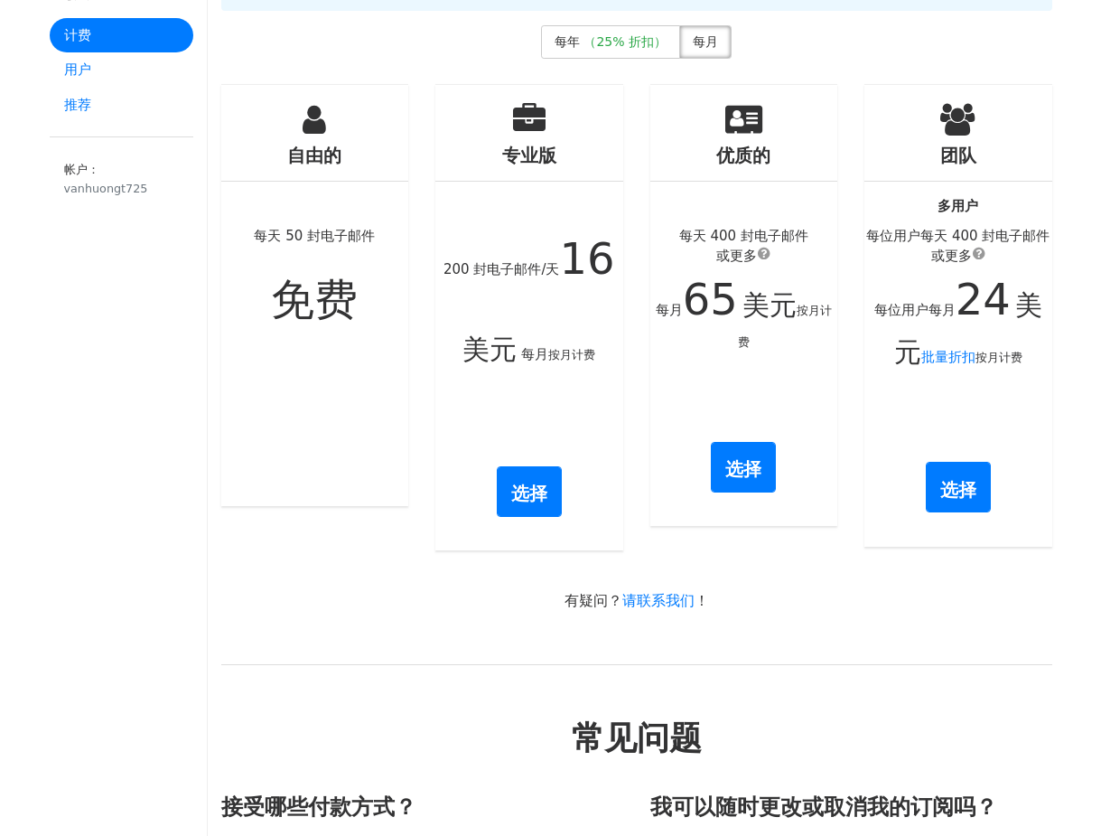
scroll to position [0, 0]
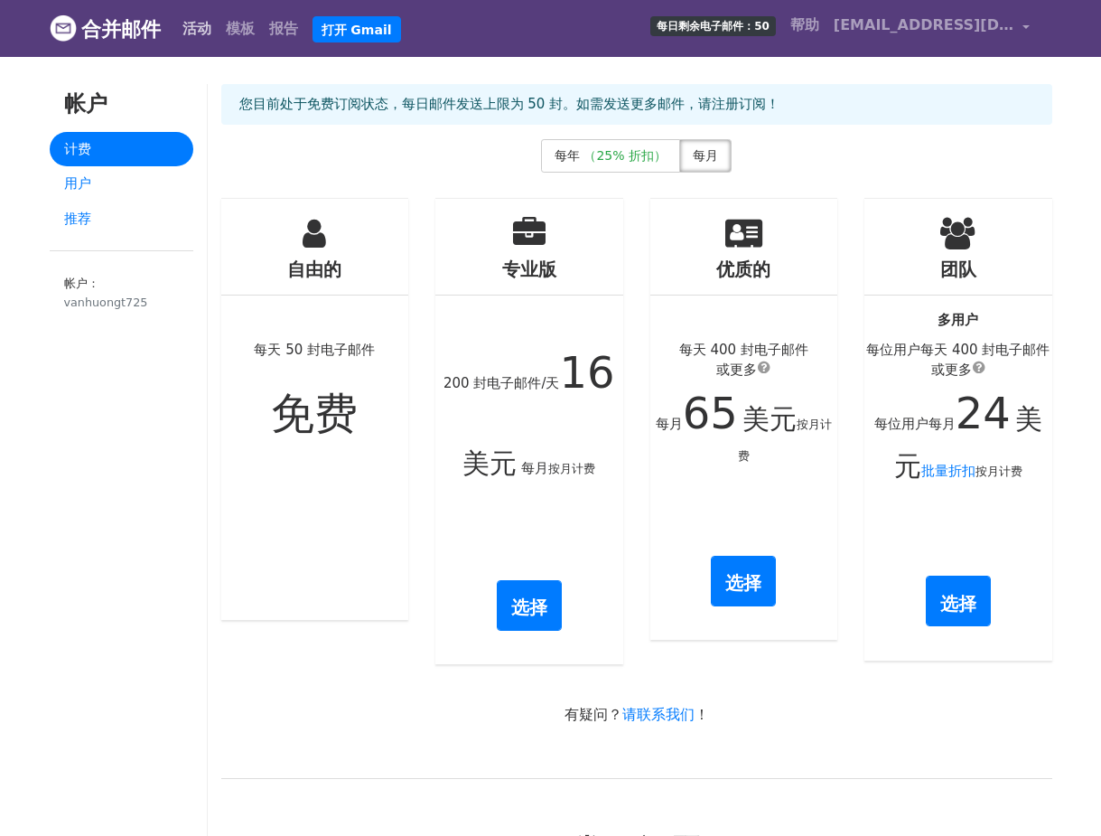
click at [206, 25] on font "活动" at bounding box center [197, 28] width 29 height 17
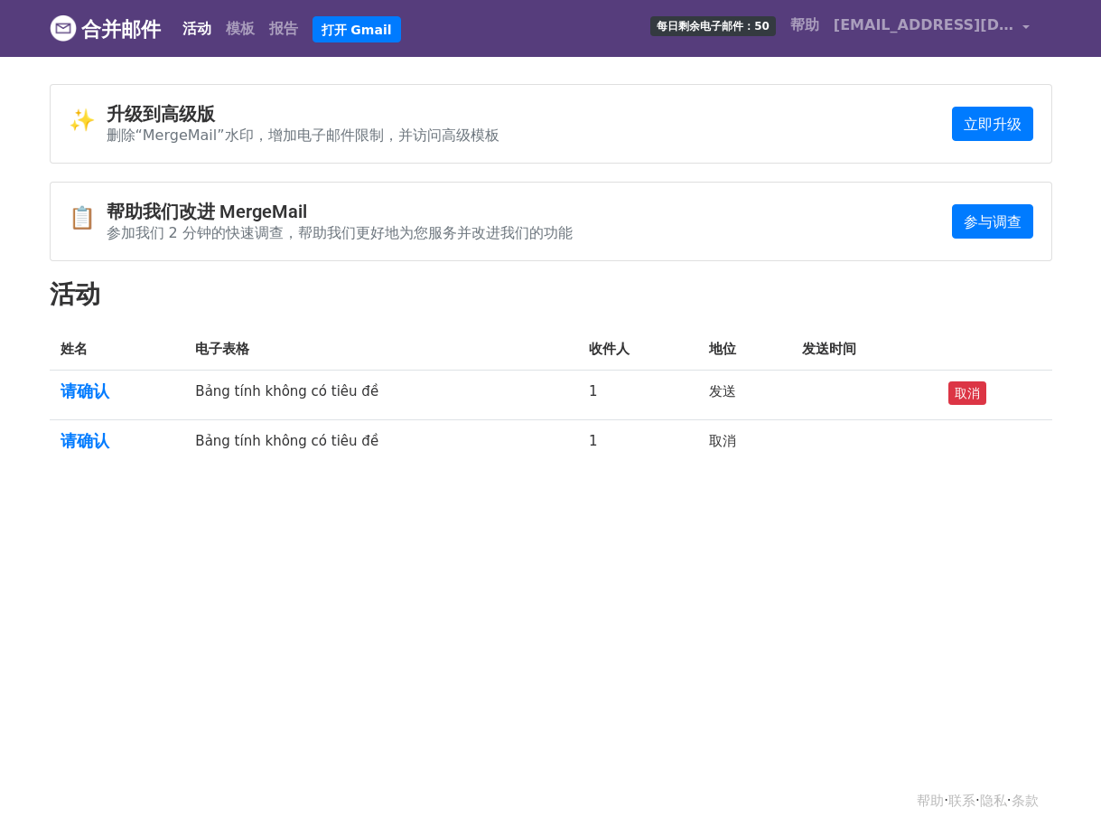
click at [475, 383] on td "Bảng tính không có tiêu đề" at bounding box center [381, 395] width 394 height 50
click at [269, 391] on font "Bảng tính không có tiêu đề" at bounding box center [286, 391] width 183 height 16
click at [99, 390] on font "请确认" at bounding box center [85, 390] width 49 height 19
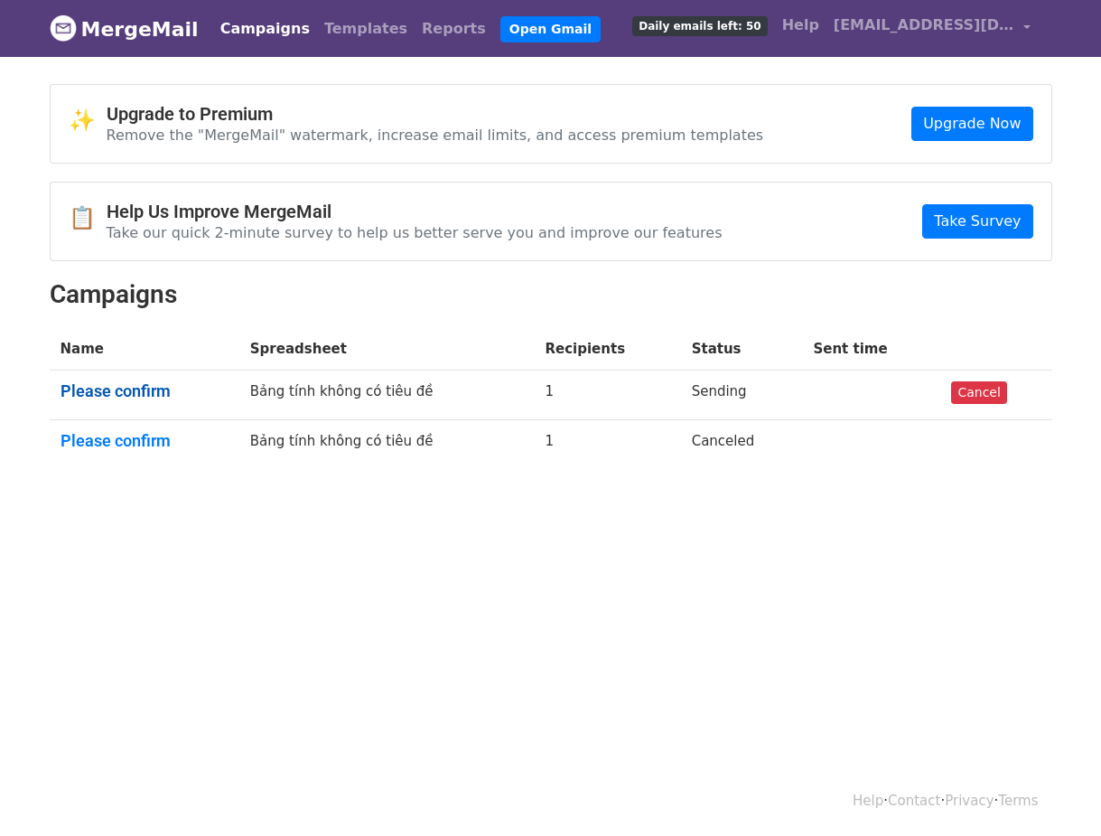
click at [448, 276] on div "✨ Upgrade to Premium Remove the "MergeMail" watermark, increase email limits, a…" at bounding box center [551, 283] width 1030 height 398
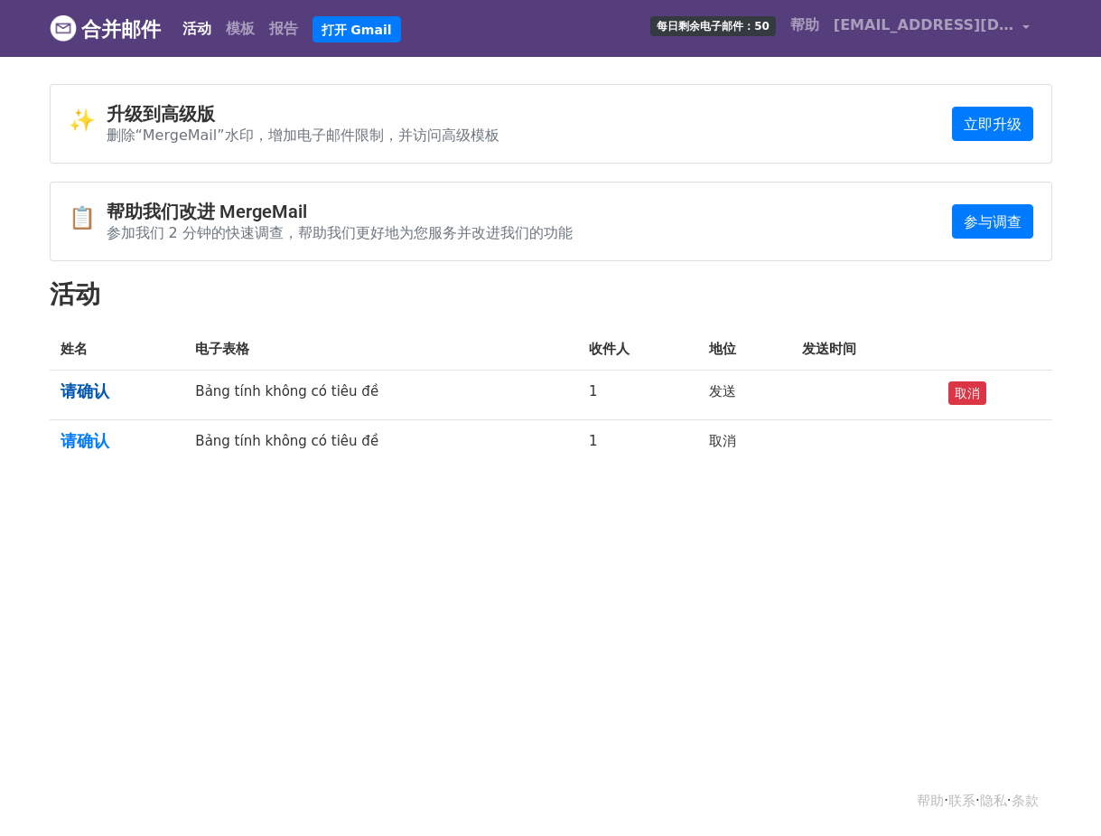
click at [434, 294] on h2 "活动" at bounding box center [551, 294] width 1003 height 31
click at [322, 387] on font "Bảng tính không có tiêu đề" at bounding box center [286, 391] width 183 height 16
click at [84, 391] on font "请确认" at bounding box center [85, 390] width 49 height 19
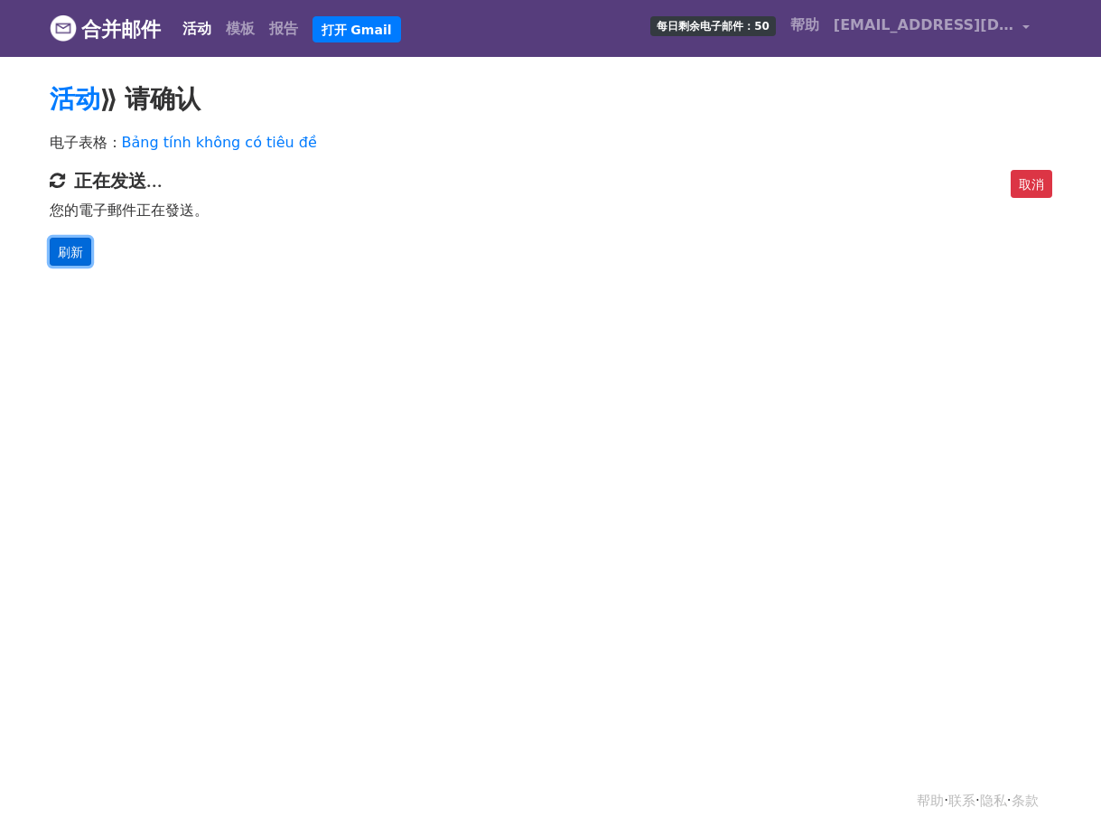
click at [75, 246] on font "刷新" at bounding box center [70, 251] width 25 height 14
click at [1063, 796] on div "帮助 · 联系 · 隐私 · 条款" at bounding box center [551, 800] width 1030 height 75
click at [171, 331] on body "合并邮件 活动 模板 报告 打开 Gmail 每日剩余电子邮件：50 帮助 vanhuongt725@gmail.com 帐户 取消订阅 集成 通知设置 登出…" at bounding box center [550, 169] width 1101 height 338
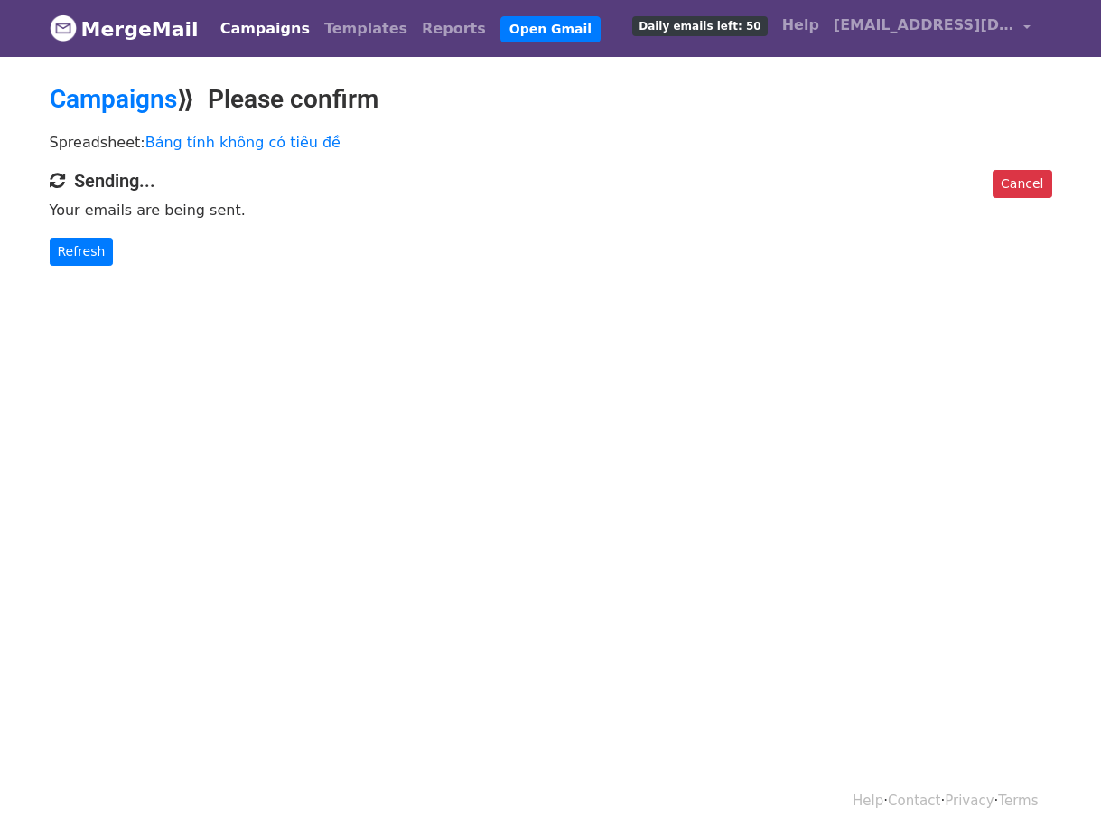
click at [77, 173] on h4 "Sending..." at bounding box center [551, 181] width 1003 height 22
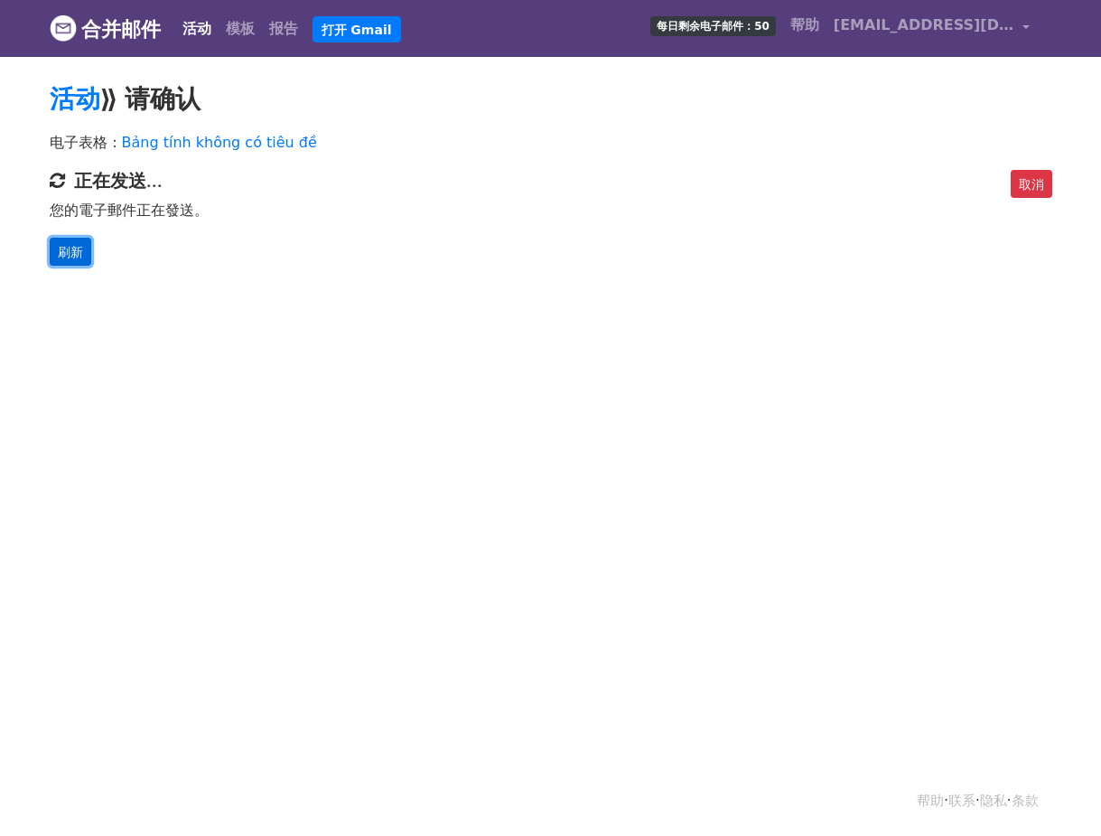
drag, startPoint x: 225, startPoint y: 224, endPoint x: 82, endPoint y: 257, distance: 146.4
click at [82, 257] on font "刷新" at bounding box center [70, 251] width 25 height 14
click at [75, 257] on font "刷新" at bounding box center [70, 251] width 25 height 14
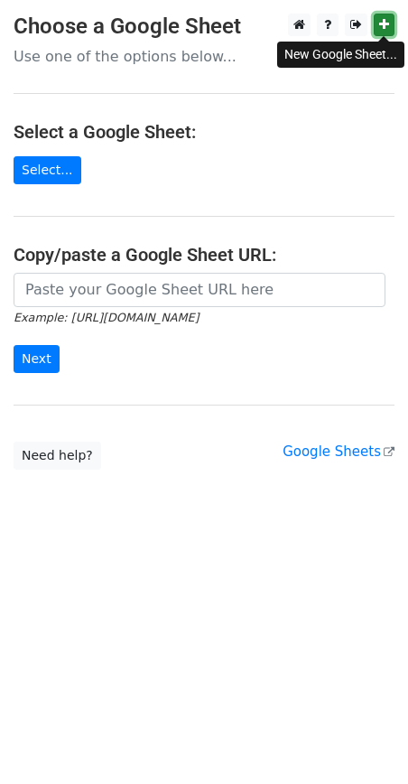
click at [385, 25] on icon at bounding box center [384, 24] width 10 height 13
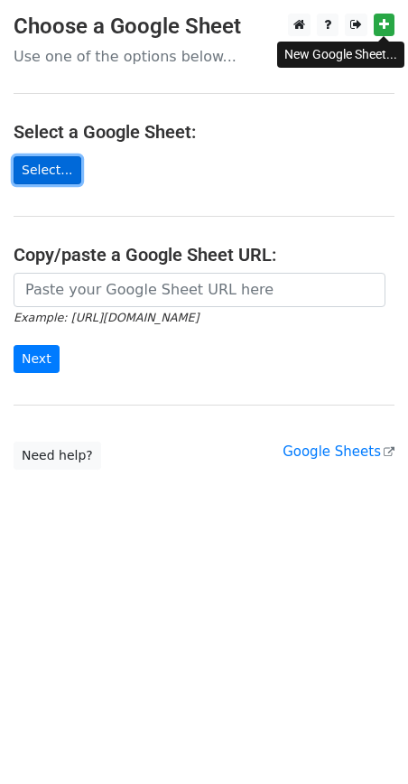
click at [54, 169] on link "Select..." at bounding box center [48, 170] width 68 height 28
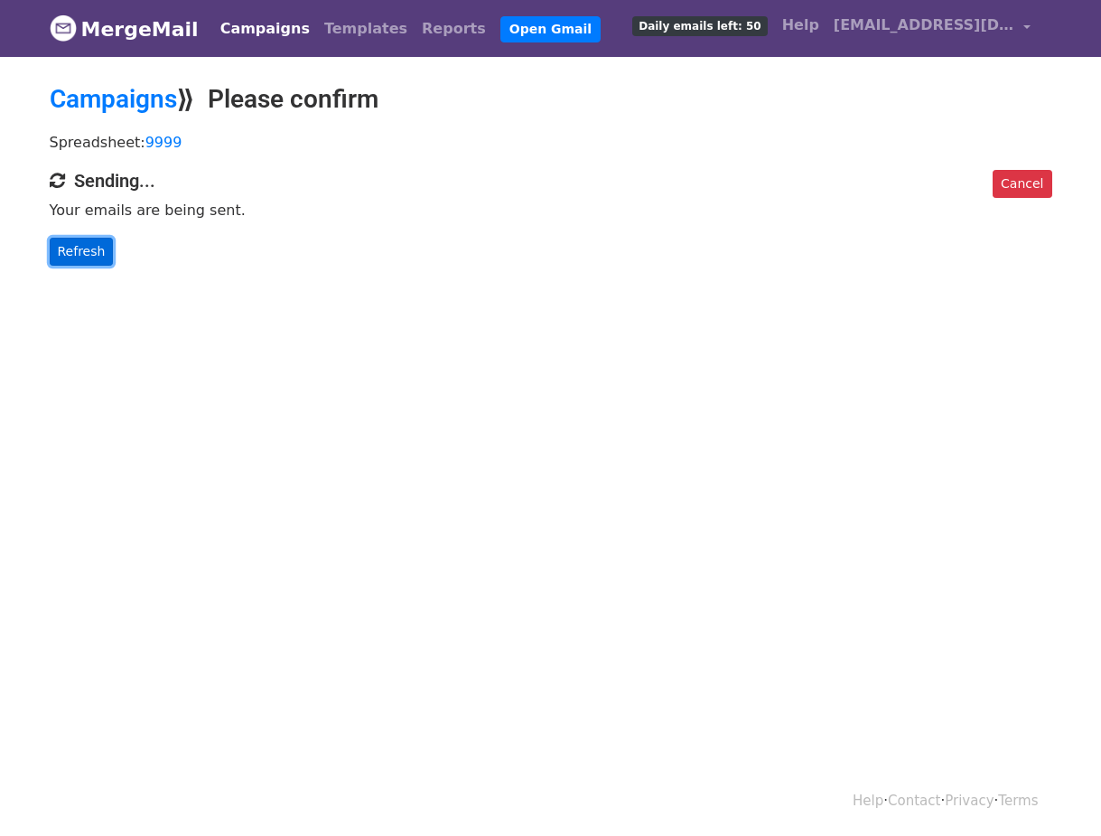
click at [89, 255] on link "Refresh" at bounding box center [82, 252] width 64 height 28
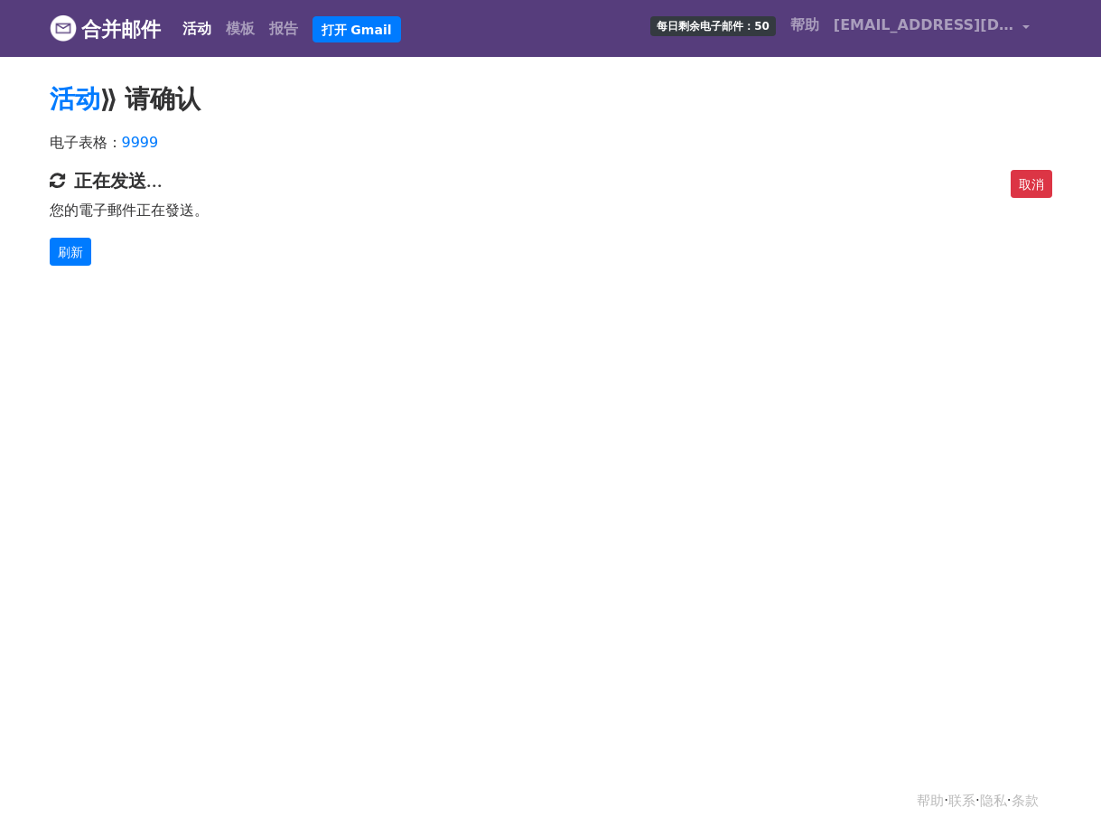
click at [658, 315] on body "合并邮件 活动 模板 报告 打开 Gmail 每日剩余电子邮件：50 帮助 vanhuongt725@gmail.com 帐户 取消订阅 集成 通知设置 登出…" at bounding box center [550, 169] width 1101 height 338
click at [70, 245] on font "刷新" at bounding box center [70, 251] width 25 height 14
click at [63, 258] on font "刷新" at bounding box center [70, 251] width 25 height 14
click at [95, 138] on font "电子表格：" at bounding box center [86, 142] width 72 height 17
click at [74, 256] on font "刷新" at bounding box center [70, 251] width 25 height 14
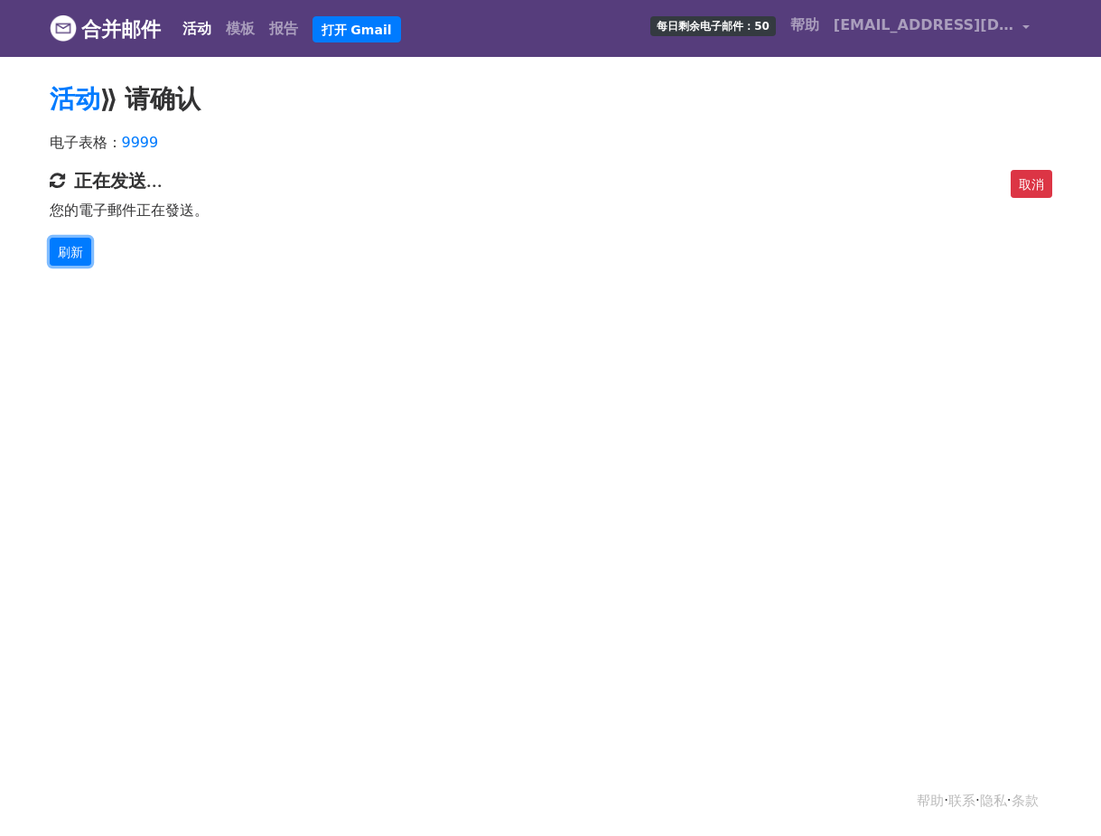
click at [74, 256] on font "刷新" at bounding box center [70, 251] width 25 height 14
click at [294, 28] on font "报告" at bounding box center [283, 28] width 29 height 17
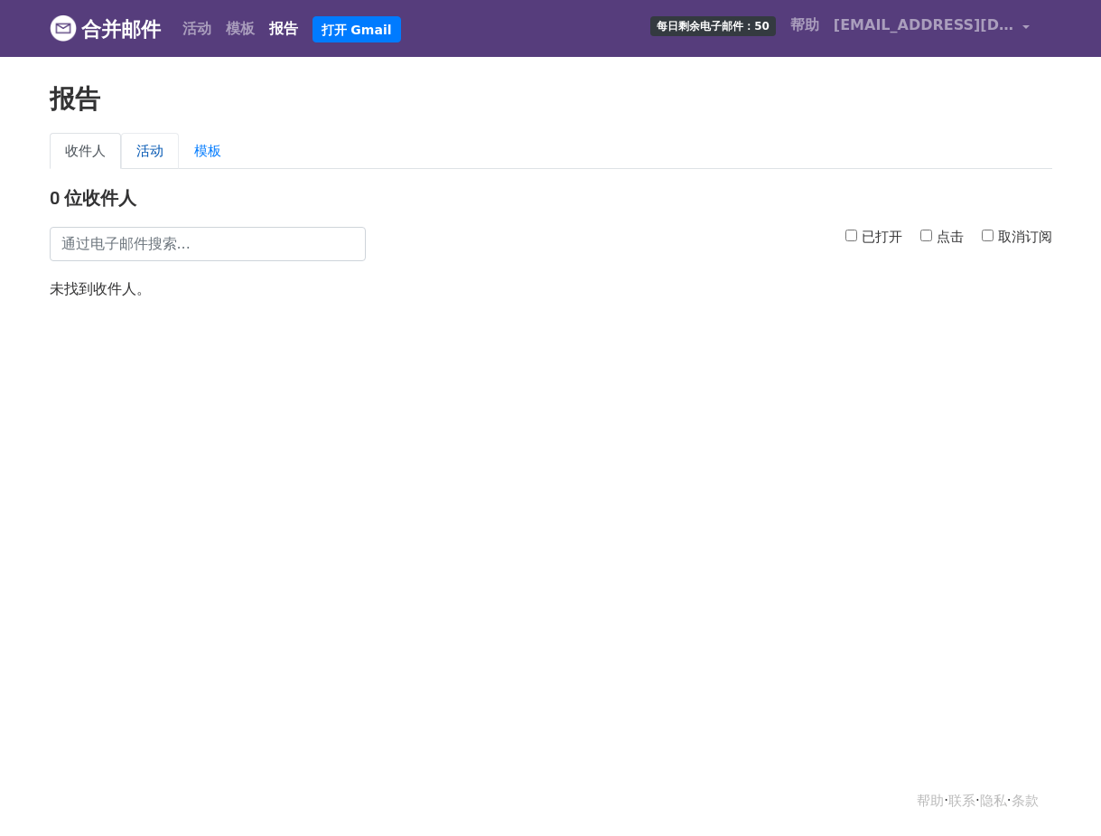
click at [145, 157] on font "活动" at bounding box center [149, 151] width 27 height 16
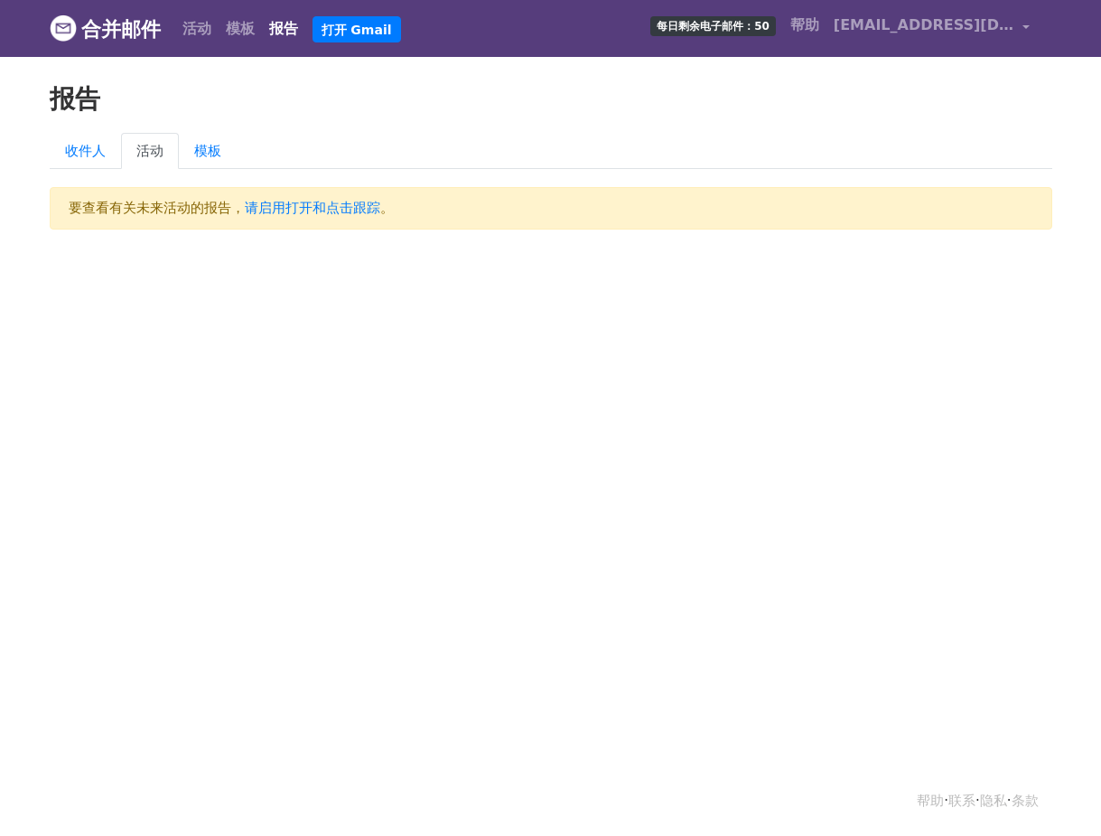
click at [242, 284] on body "合并邮件 活动 模板 报告 打开 Gmail 每日剩余电子邮件：50 帮助 vanhuongt725@gmail.com 帐户 取消订阅 集成 通知设置 登出…" at bounding box center [550, 151] width 1101 height 302
click at [211, 38] on link "活动" at bounding box center [196, 29] width 43 height 36
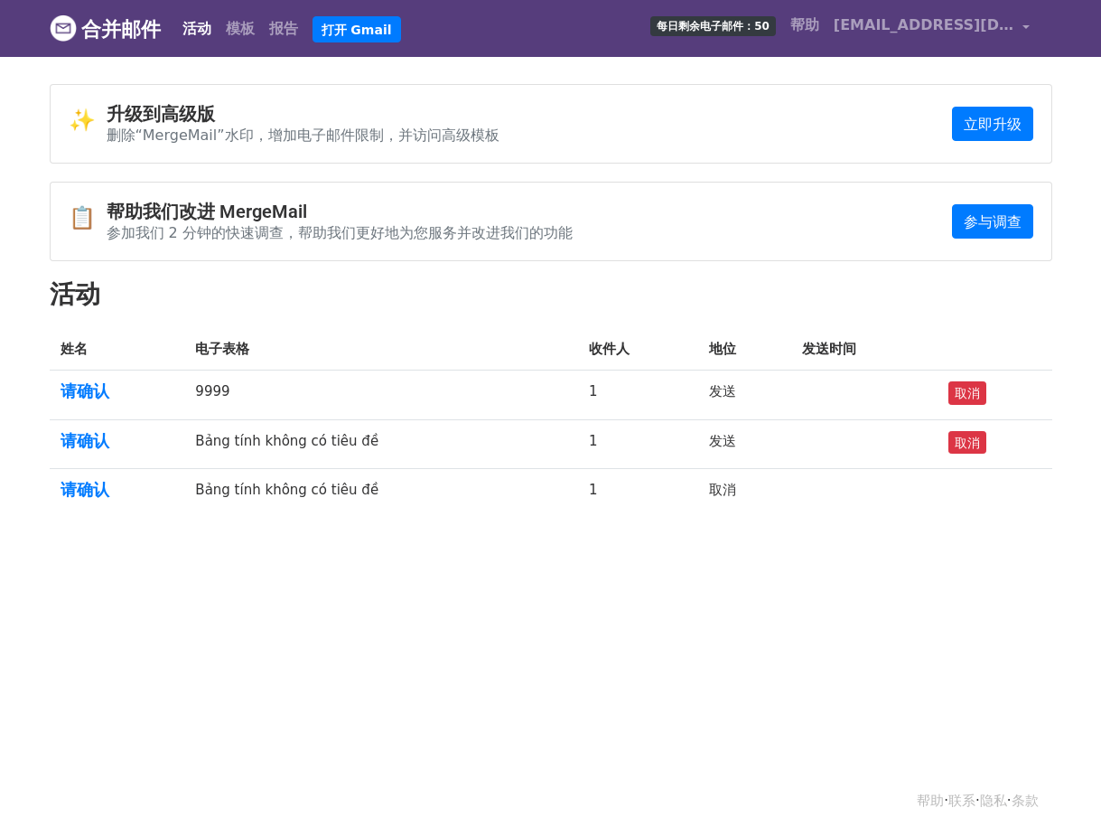
click at [224, 389] on font "9999" at bounding box center [212, 391] width 34 height 16
click at [89, 392] on font "请确认" at bounding box center [85, 390] width 49 height 19
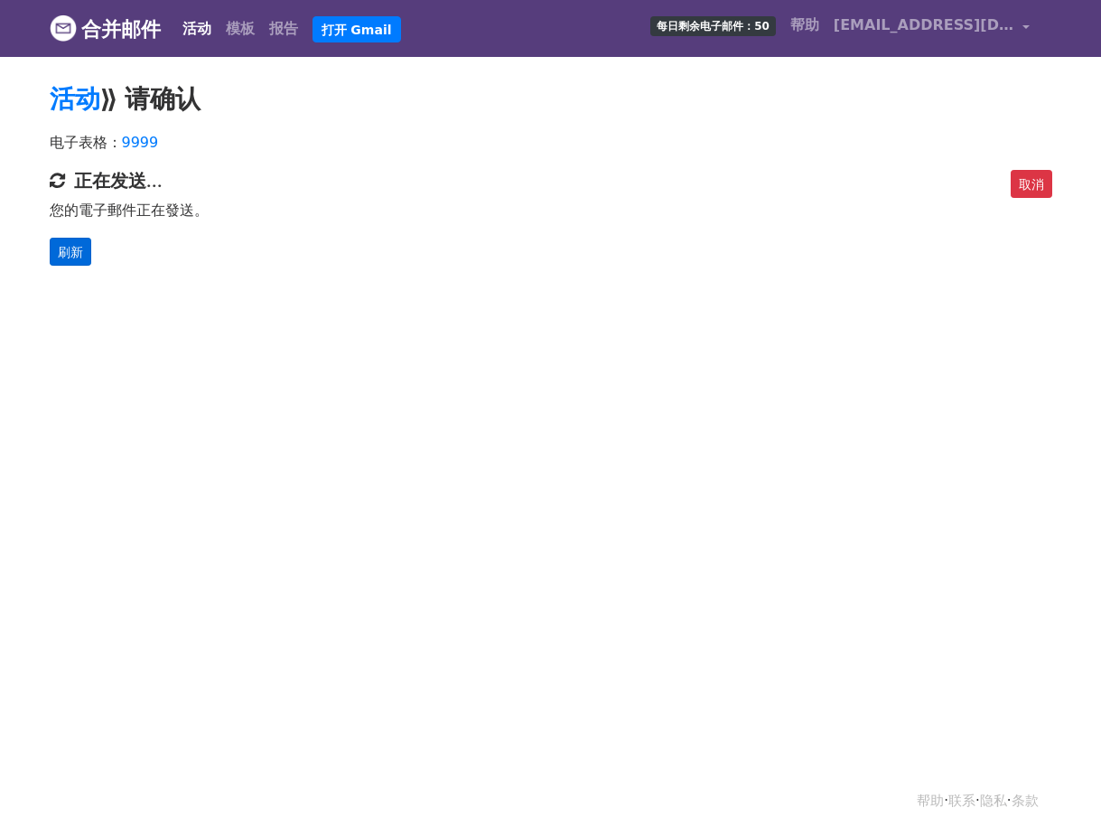
click at [76, 249] on font "刷新" at bounding box center [70, 251] width 25 height 14
click at [539, 371] on html "合并邮件 活动 模板 报告 打开 Gmail 每日剩余电子邮件：50 帮助 vanhuongt725@gmail.com 帐户 取消订阅 集成 通知设置 登出…" at bounding box center [550, 418] width 1101 height 836
click at [64, 256] on font "刷新" at bounding box center [70, 251] width 25 height 14
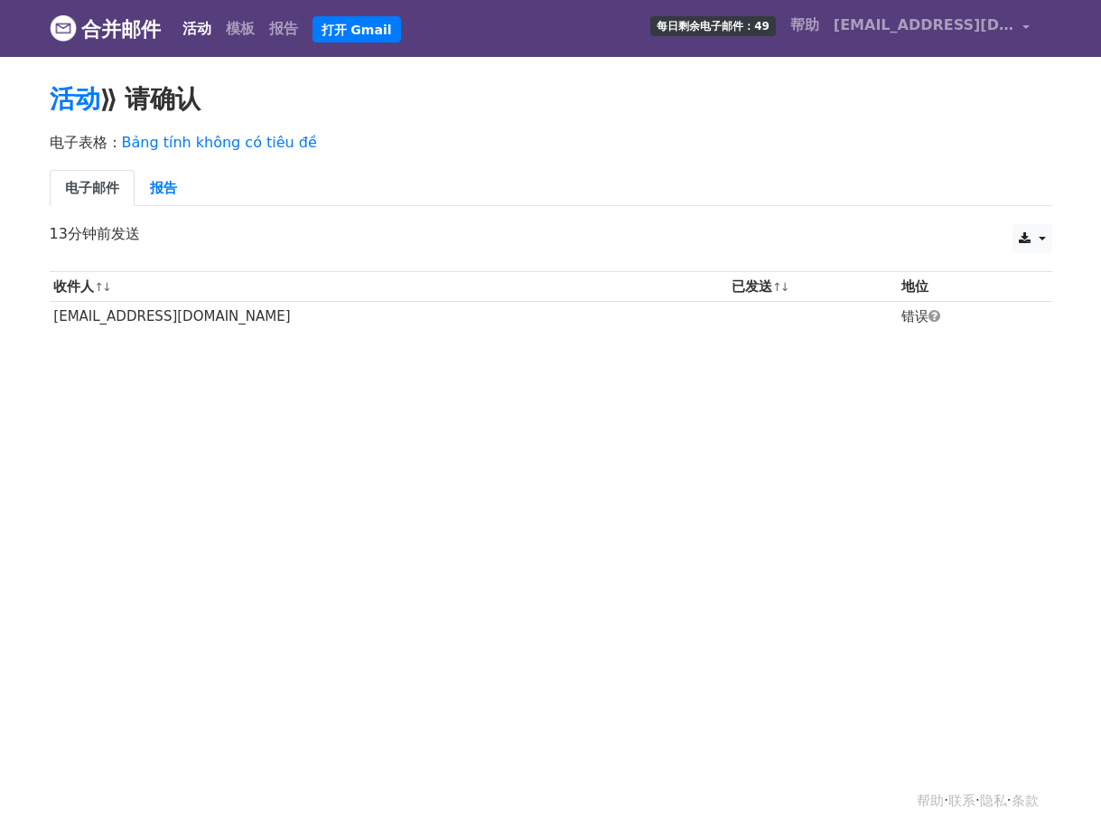
click at [641, 539] on html "合并邮件 活动 模板 报告 打开 Gmail 每日剩余电子邮件：49 帮助 [EMAIL_ADDRESS][DOMAIN_NAME] 帐户 取消订阅 集成 通…" at bounding box center [550, 418] width 1101 height 836
click at [555, 535] on html "合并邮件 活动 模板 报告 打开 Gmail 每日剩余电子邮件：49 帮助 [EMAIL_ADDRESS][DOMAIN_NAME] 帐户 取消订阅 集成 通…" at bounding box center [550, 418] width 1101 height 836
click at [368, 460] on html "合并邮件 活动 模板 报告 打开 Gmail 每日剩余电子邮件：49 帮助 [EMAIL_ADDRESS][DOMAIN_NAME] 帐户 取消订阅 集成 通…" at bounding box center [550, 418] width 1101 height 836
click at [81, 104] on font "活动" at bounding box center [75, 99] width 51 height 30
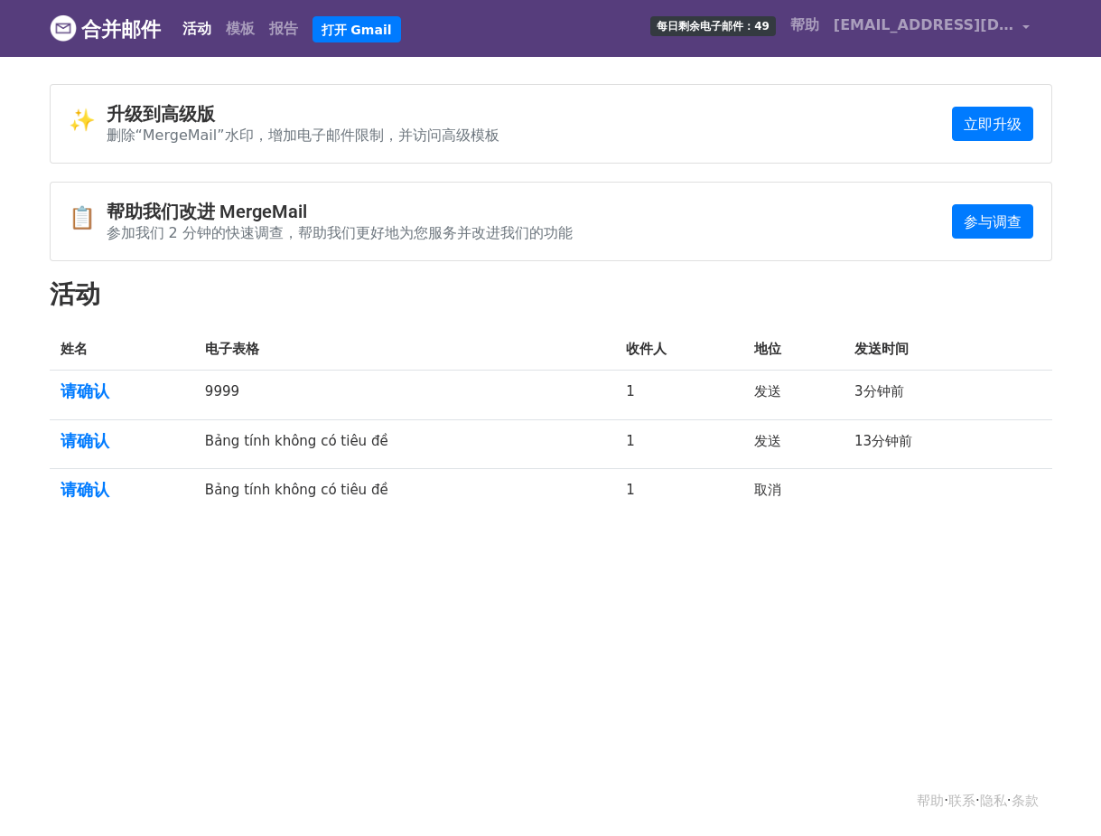
click at [302, 442] on font "Bảng tính không có tiêu đề" at bounding box center [296, 441] width 183 height 16
click at [79, 441] on font "请确认" at bounding box center [85, 440] width 49 height 19
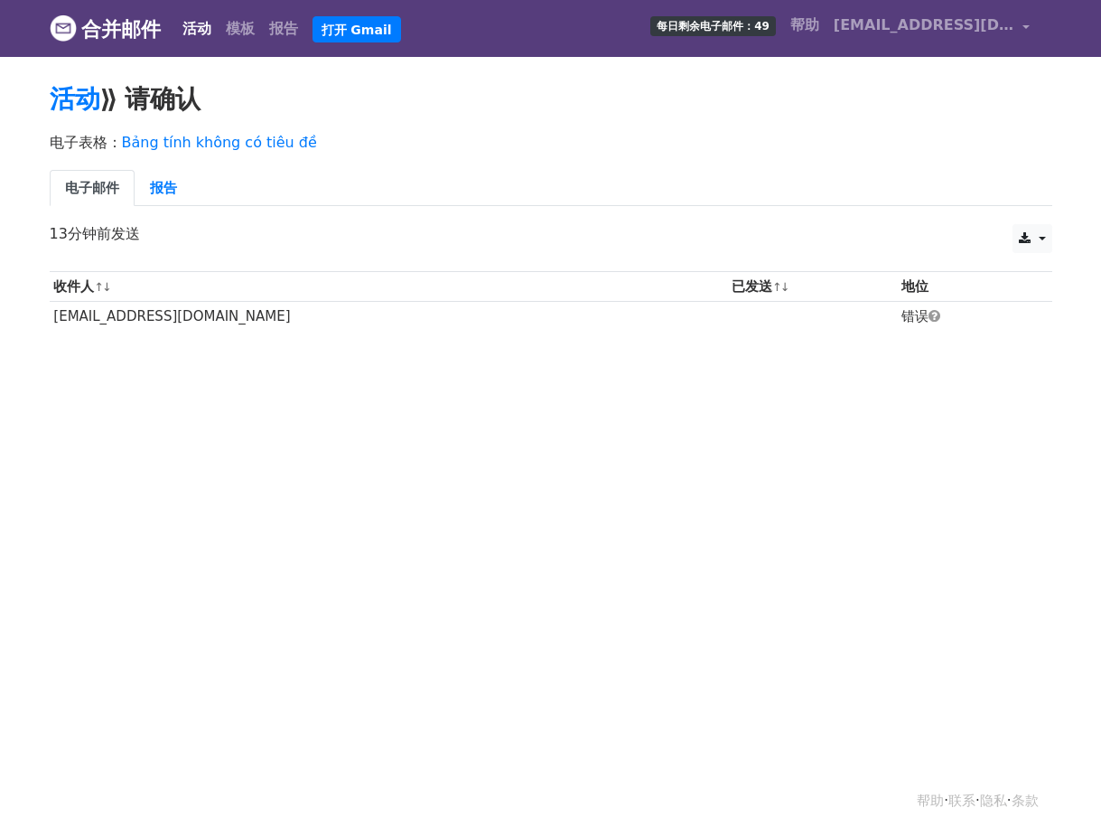
click at [607, 145] on p "电子表格： Bảng tính không có tiêu đề" at bounding box center [551, 142] width 1003 height 19
click at [632, 321] on td "[EMAIL_ADDRESS][DOMAIN_NAME]" at bounding box center [389, 317] width 679 height 30
